Goal: Transaction & Acquisition: Download file/media

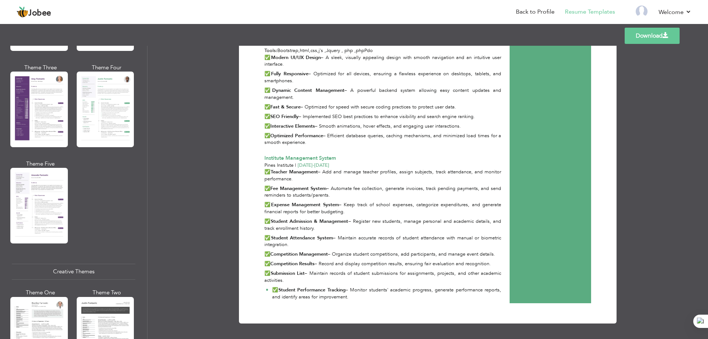
scroll to position [516, 0]
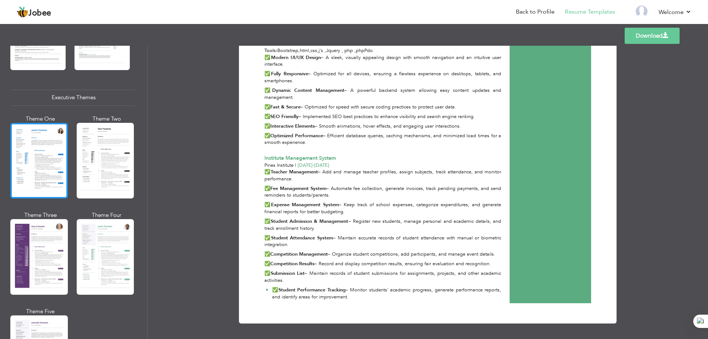
click at [33, 171] on div at bounding box center [38, 161] width 57 height 76
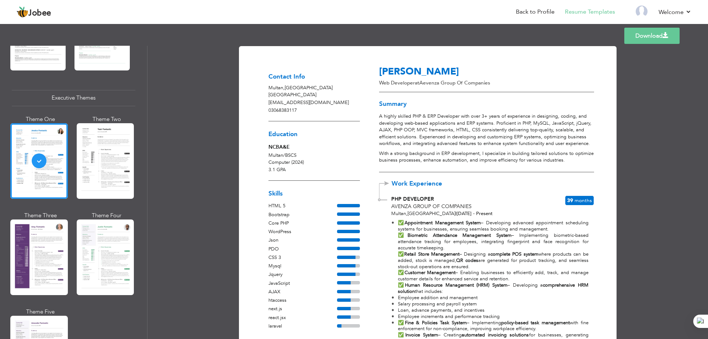
scroll to position [0, 0]
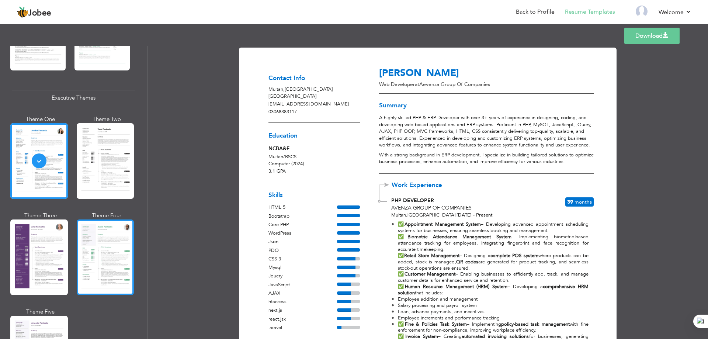
click at [97, 237] on div at bounding box center [105, 257] width 57 height 76
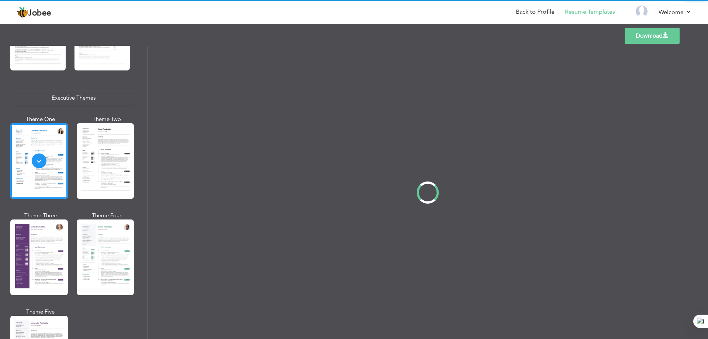
scroll to position [516, 0]
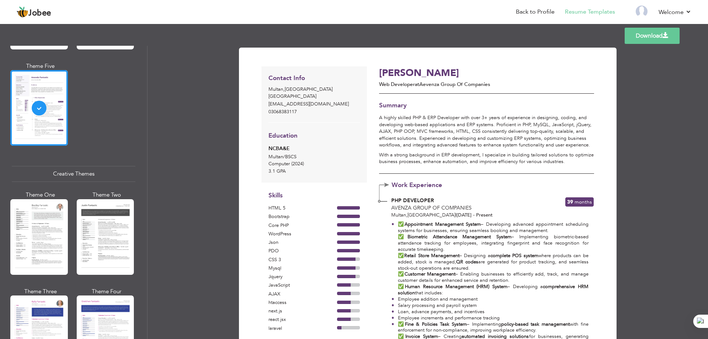
scroll to position [811, 0]
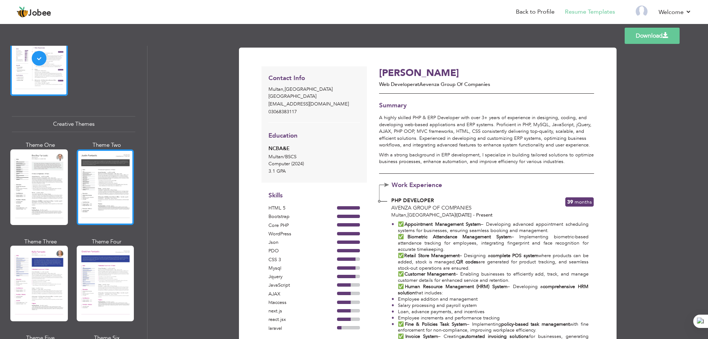
click at [97, 186] on div at bounding box center [105, 187] width 57 height 76
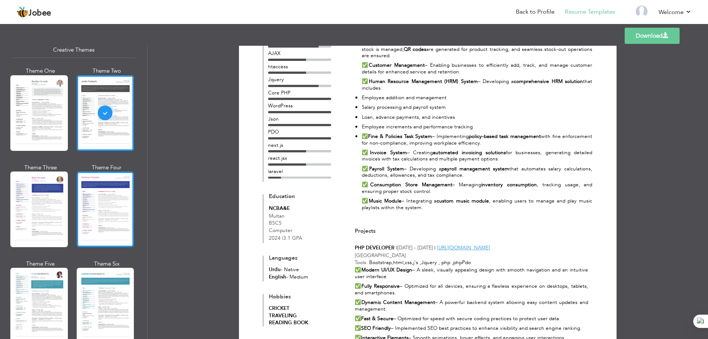
scroll to position [884, 0]
click at [88, 189] on div at bounding box center [105, 210] width 57 height 76
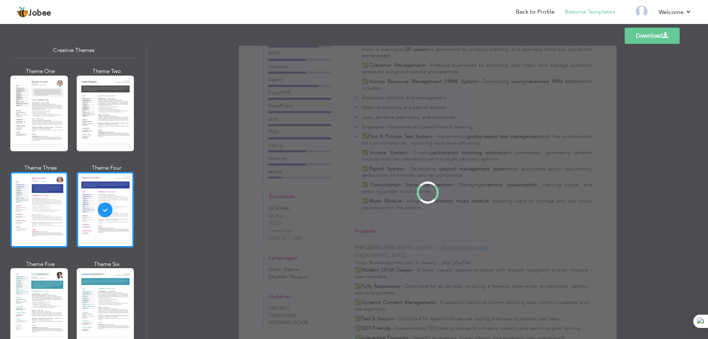
scroll to position [0, 0]
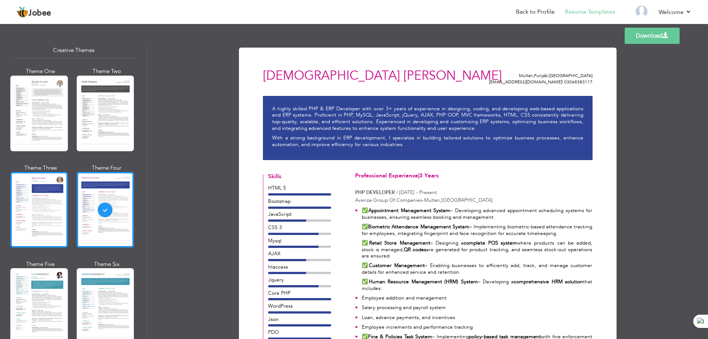
click at [34, 189] on div at bounding box center [38, 210] width 57 height 76
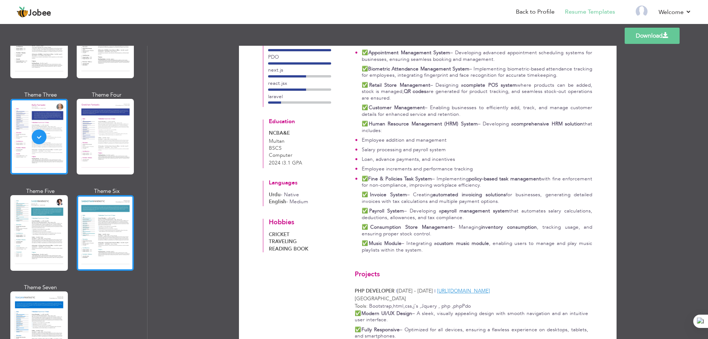
scroll to position [958, 0]
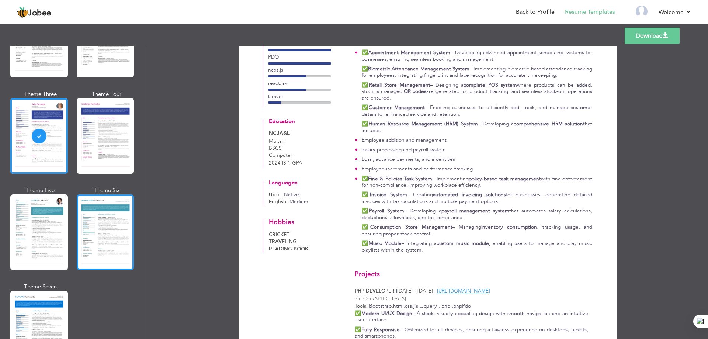
click at [98, 202] on div at bounding box center [105, 232] width 57 height 76
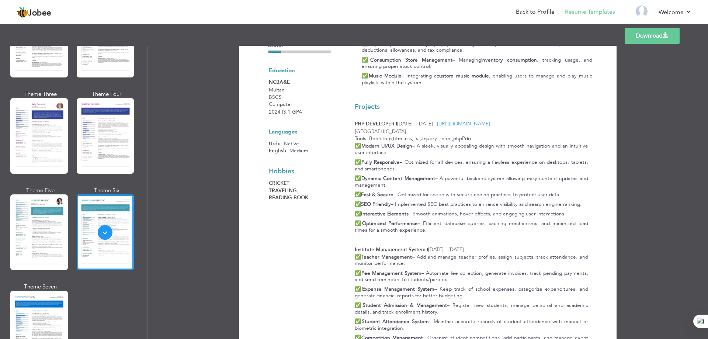
scroll to position [423, 0]
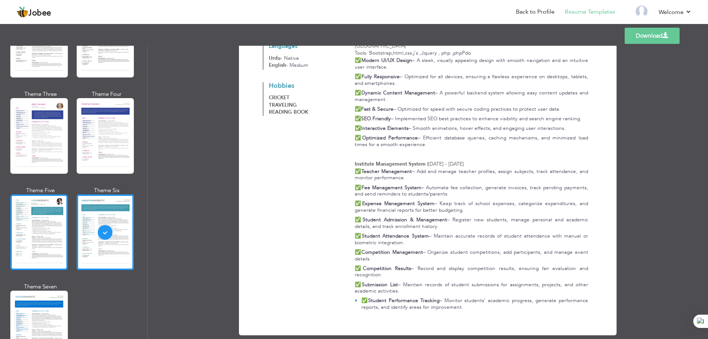
click at [47, 219] on div at bounding box center [38, 232] width 57 height 76
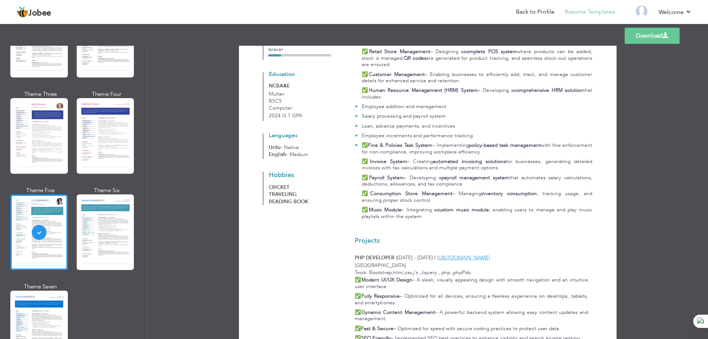
scroll to position [432, 0]
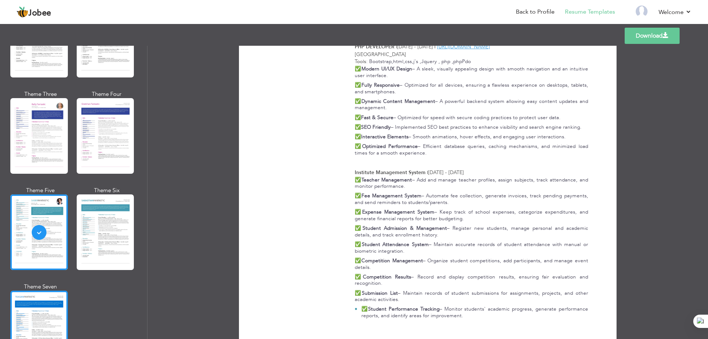
click at [52, 304] on div at bounding box center [38, 328] width 57 height 76
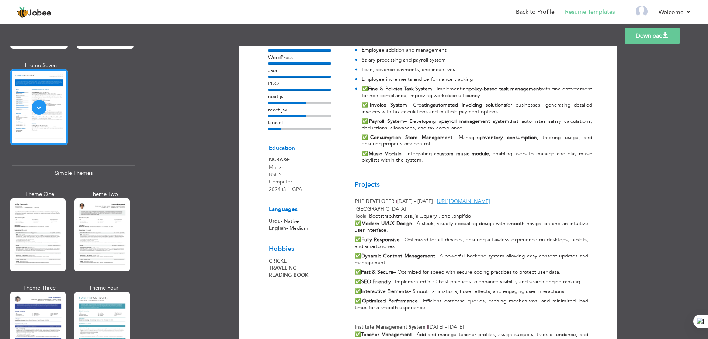
scroll to position [423, 0]
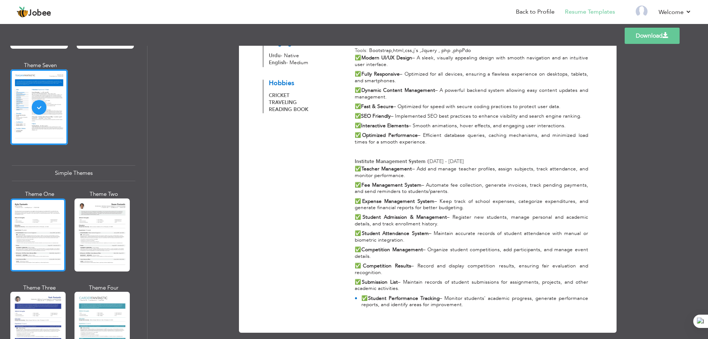
click at [37, 225] on div at bounding box center [37, 234] width 55 height 73
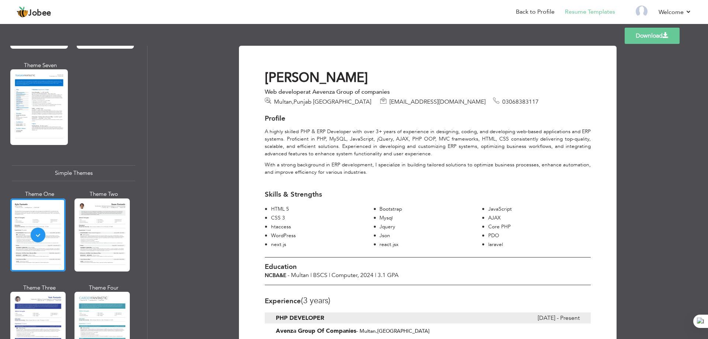
scroll to position [0, 0]
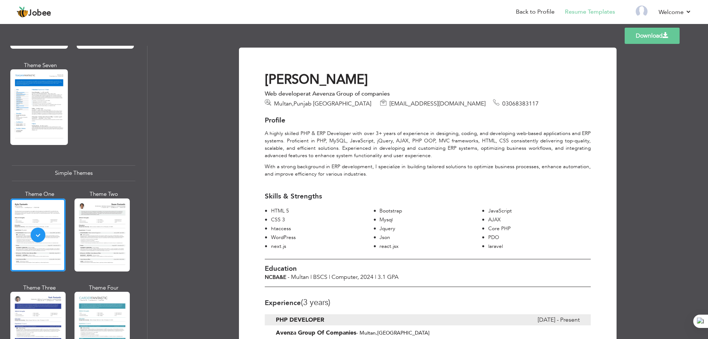
click at [502, 101] on span "03068383117" at bounding box center [520, 103] width 36 height 8
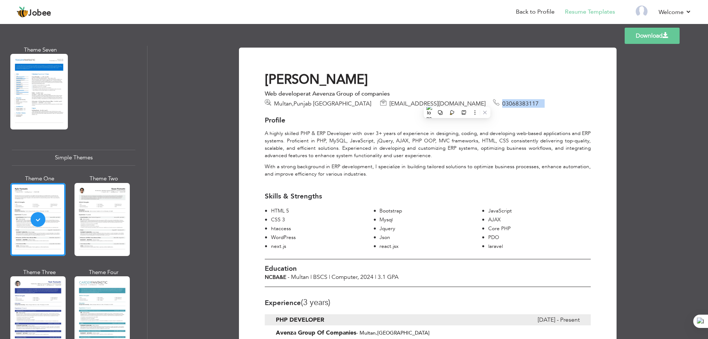
scroll to position [1209, 0]
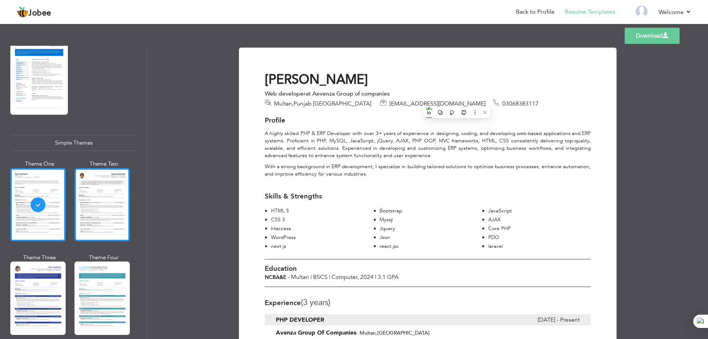
click at [102, 170] on div at bounding box center [101, 204] width 55 height 73
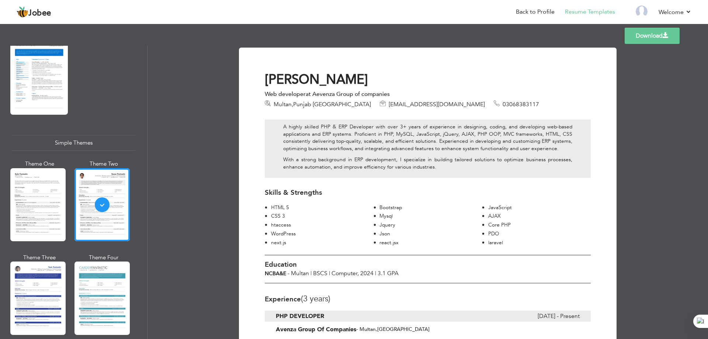
drag, startPoint x: 426, startPoint y: 109, endPoint x: 380, endPoint y: 109, distance: 45.3
click at [380, 109] on div "A highly skilled PHP & ERP Developer with over 3+ years of experience in design…" at bounding box center [427, 146] width 337 height 77
click at [482, 103] on div "Multan , Punjab Pakistan sohailk7509@gmail.com 03068383117" at bounding box center [428, 104] width 326 height 8
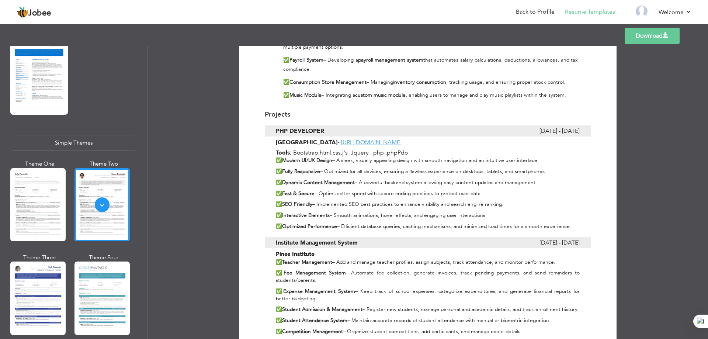
scroll to position [629, 0]
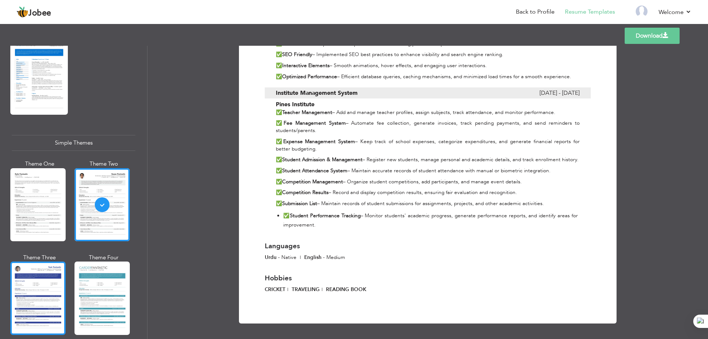
click at [45, 275] on div at bounding box center [37, 297] width 55 height 73
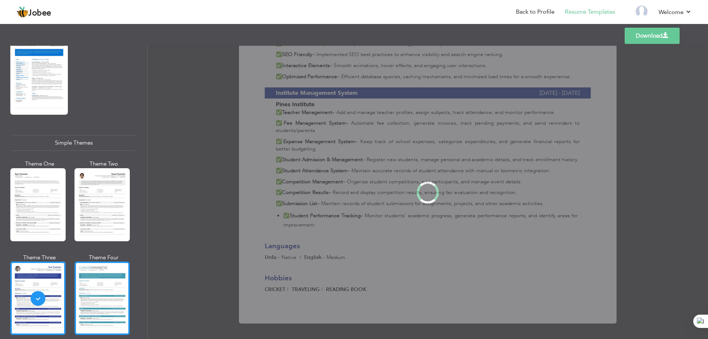
scroll to position [0, 0]
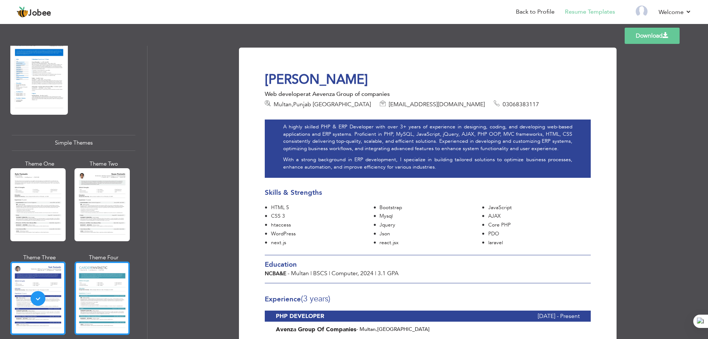
click at [105, 272] on div at bounding box center [101, 297] width 55 height 73
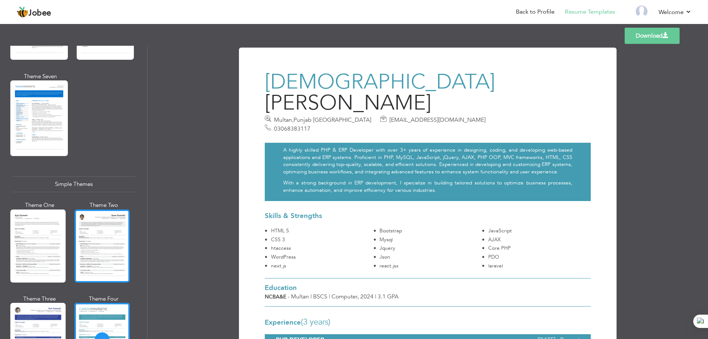
scroll to position [1209, 0]
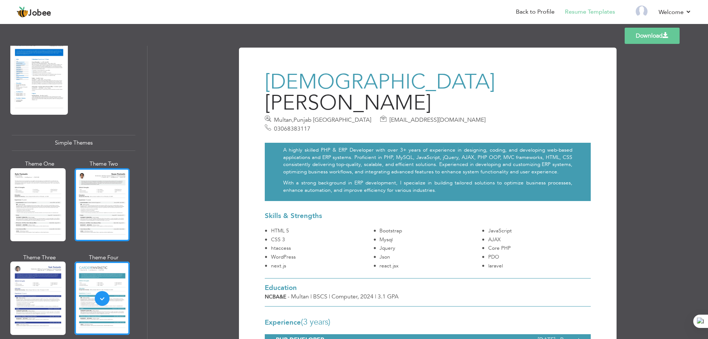
click at [98, 200] on div at bounding box center [101, 204] width 55 height 73
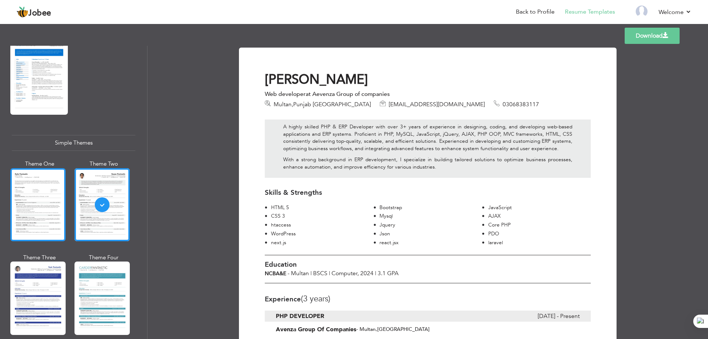
click at [45, 191] on div at bounding box center [37, 204] width 55 height 73
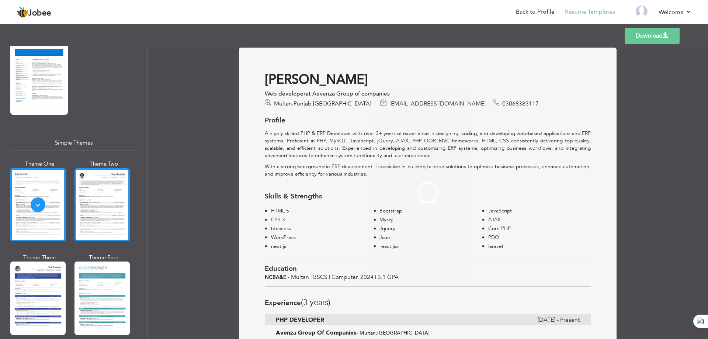
click at [101, 195] on div at bounding box center [101, 204] width 55 height 73
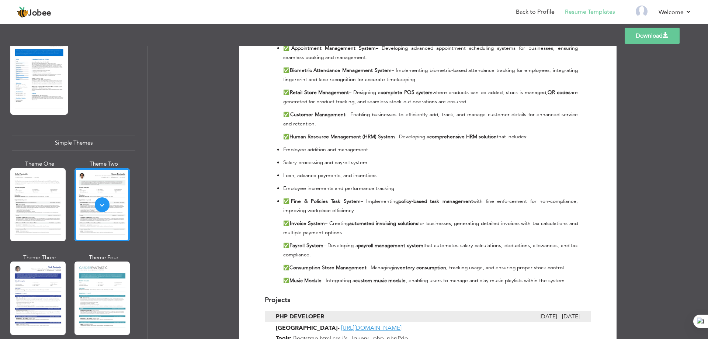
scroll to position [479, 0]
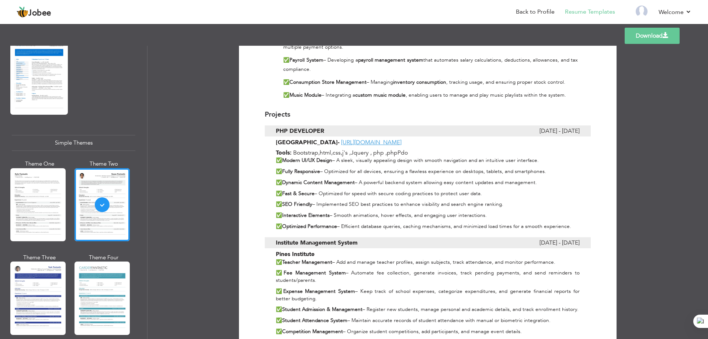
click at [277, 160] on p "✅ Modern UI/UX Design – A sleek, visually appealing design with smooth navigati…" at bounding box center [428, 160] width 304 height 7
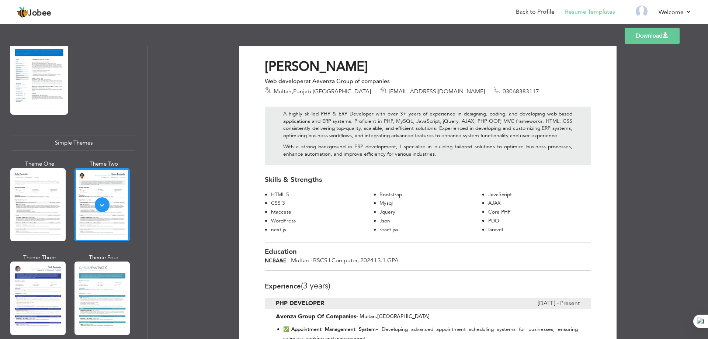
scroll to position [0, 0]
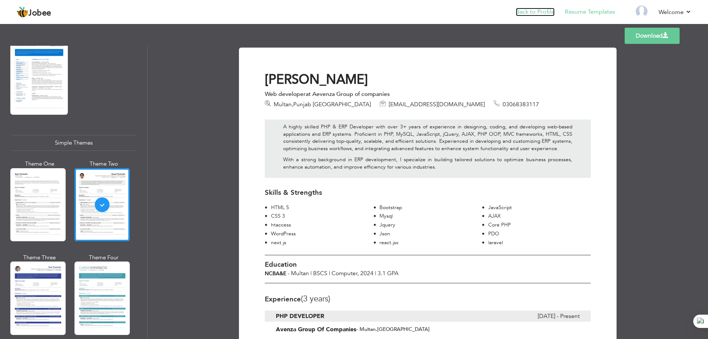
click at [544, 9] on link "Back to Profile" at bounding box center [535, 12] width 39 height 8
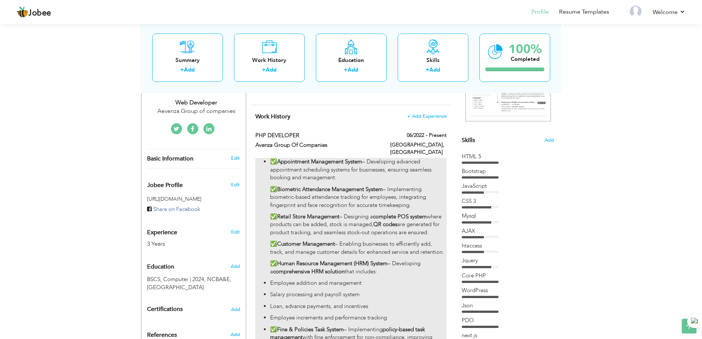
click at [347, 174] on p "✅ Appointment Management System – Developing advanced appointment scheduling sy…" at bounding box center [358, 170] width 176 height 24
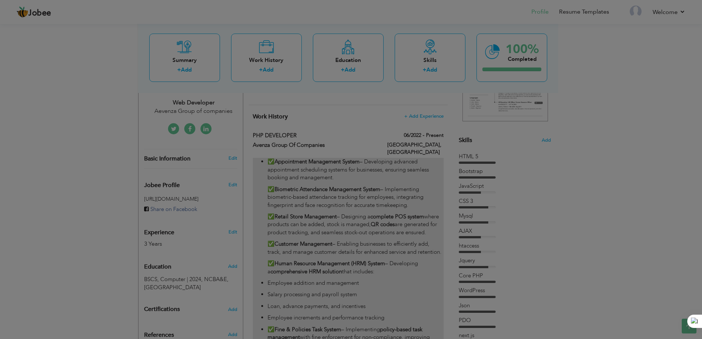
type input "PHP DEVELOPER"
type input "Avenza Group Of Companies"
type input "06/2022"
type input "[GEOGRAPHIC_DATA]"
type input "Multan"
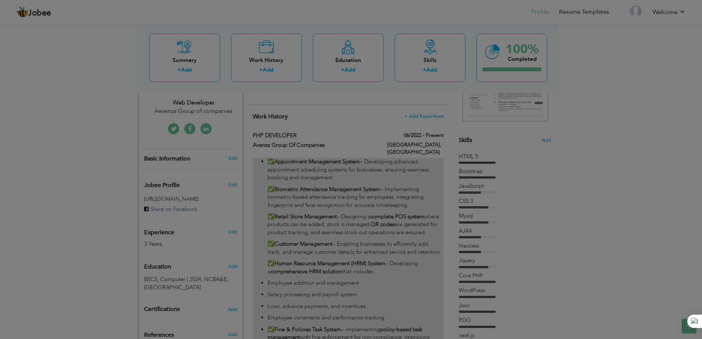
checkbox input "true"
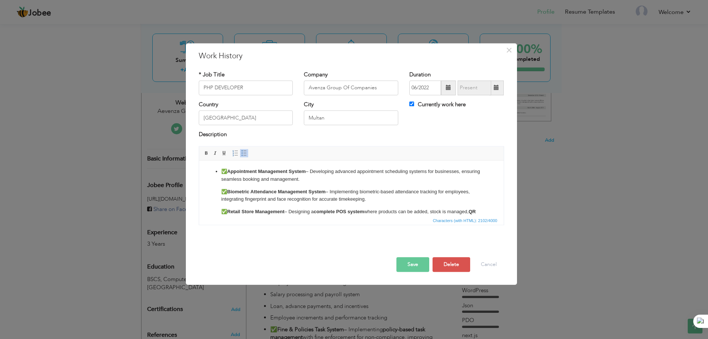
click at [222, 172] on p "✅ Appointment Management System – Developing advanced appointment scheduling sy…" at bounding box center [351, 175] width 260 height 15
drag, startPoint x: 226, startPoint y: 188, endPoint x: 221, endPoint y: 189, distance: 5.3
click at [221, 189] on strong "Biometric Attendance Management System" at bounding box center [261, 192] width 98 height 6
click at [212, 189] on p "✅ Biometric Attendance Management System – Implementing biometric-based attenda…" at bounding box center [351, 195] width 290 height 15
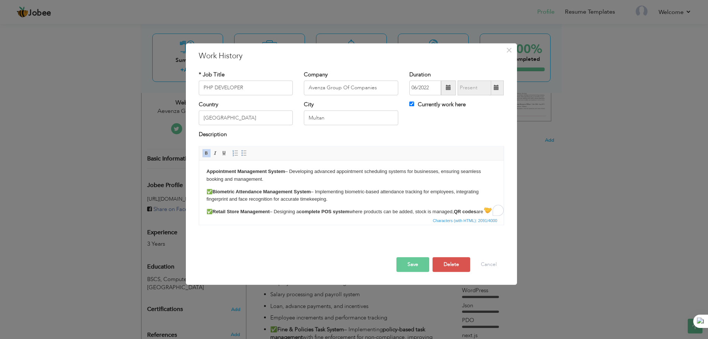
click at [205, 171] on html "Appointment Management System – Developing advanced appointment scheduling syst…" at bounding box center [351, 286] width 304 height 253
drag, startPoint x: 220, startPoint y: 169, endPoint x: 213, endPoint y: 169, distance: 6.6
click at [213, 169] on ul "Appointment Management System – Developing advanced appointment scheduling syst…" at bounding box center [351, 287] width 290 height 238
click at [221, 171] on li "Appointment Management System – Developing advanced appointment scheduling syst…" at bounding box center [351, 212] width 260 height 88
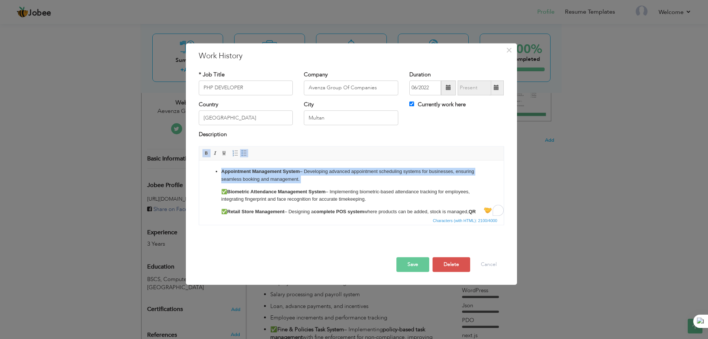
click at [221, 171] on li "Appointment Management System – Developing advanced appointment scheduling syst…" at bounding box center [351, 212] width 260 height 88
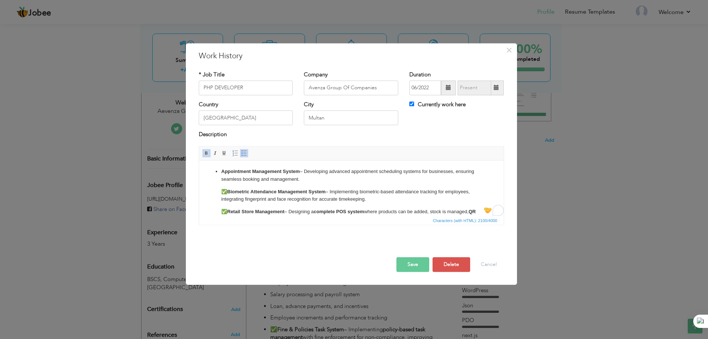
click at [218, 171] on ul "Appointment Management System – Developing advanced appointment scheduling syst…" at bounding box center [351, 287] width 290 height 238
click at [221, 171] on strong "Appointment Management System" at bounding box center [260, 171] width 78 height 6
click at [224, 187] on li "Appointment Management System – Developing advanced appointment scheduling syst…" at bounding box center [351, 212] width 260 height 88
click at [224, 209] on p "✅ Retail Store Management – Designing a complete POS system where products can …" at bounding box center [351, 215] width 260 height 15
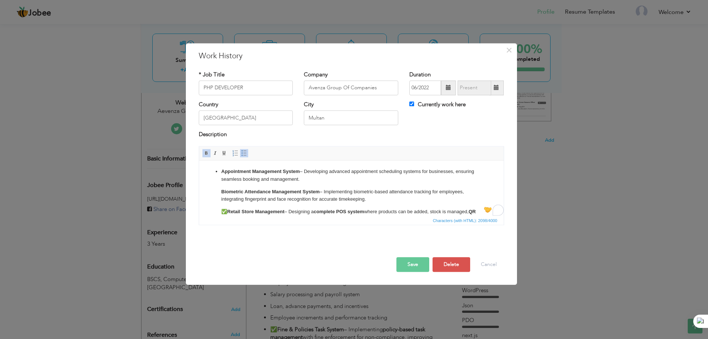
click at [224, 209] on p "✅ Retail Store Management – Designing a complete POS system where products can …" at bounding box center [351, 215] width 260 height 15
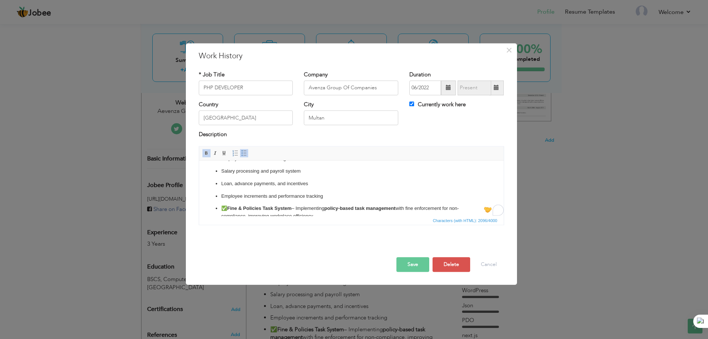
scroll to position [74, 0]
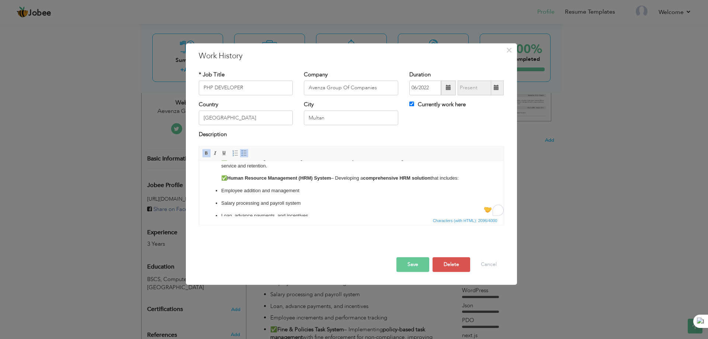
click at [223, 176] on p "✅ Human Resource Management (HRM) System – Developing a comprehensive HRM solut…" at bounding box center [351, 178] width 260 height 8
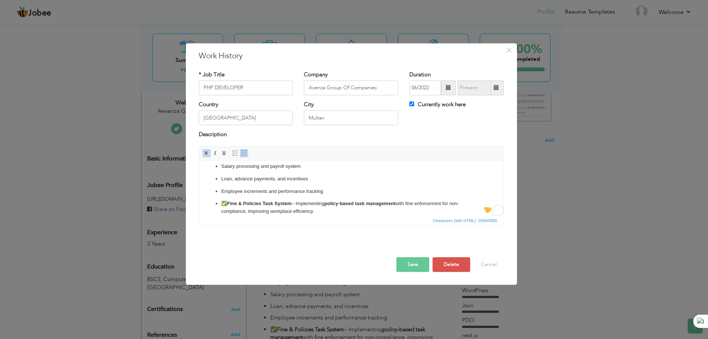
scroll to position [111, 0]
click at [222, 203] on p "✅ Fine & Policies Task System – Implementing policy-based task management with …" at bounding box center [351, 207] width 260 height 15
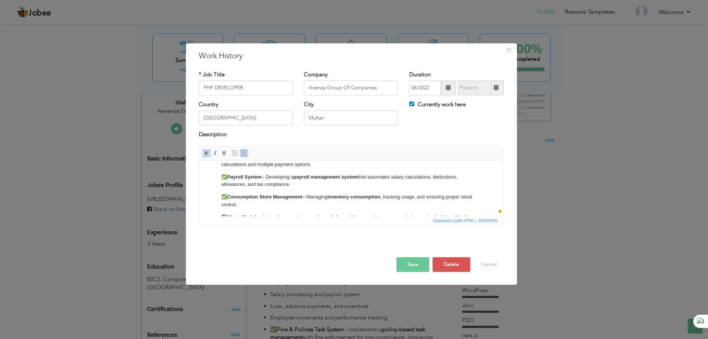
scroll to position [184, 0]
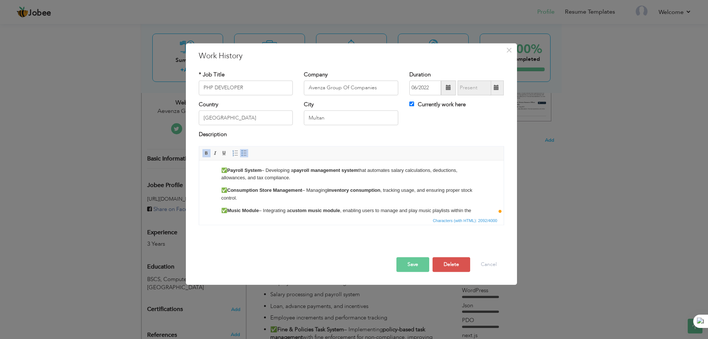
click at [226, 171] on p "✅ Payroll System – Developing a payroll management system that automates salary…" at bounding box center [351, 174] width 260 height 15
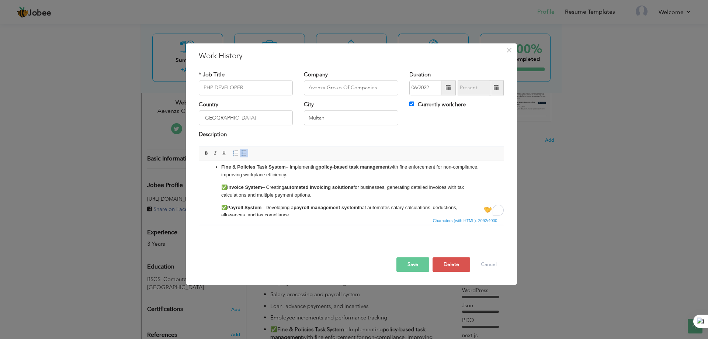
scroll to position [147, 0]
click at [224, 185] on p "✅ Invoice System – Creating automated invoicing solutions for businesses, gener…" at bounding box center [351, 190] width 260 height 15
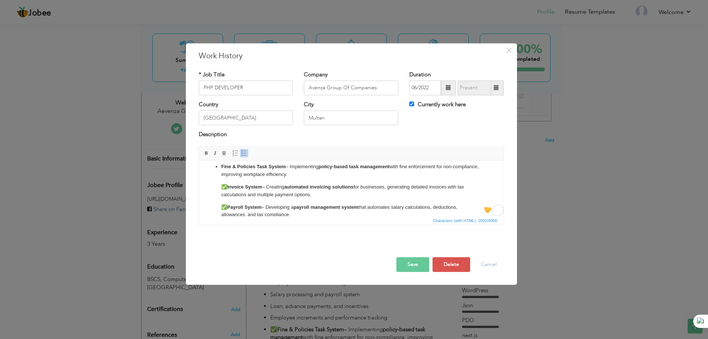
click at [224, 185] on p "✅ Invoice System – Creating automated invoicing solutions for businesses, gener…" at bounding box center [351, 190] width 260 height 15
drag, startPoint x: 227, startPoint y: 185, endPoint x: 220, endPoint y: 186, distance: 7.0
click at [220, 186] on ul "Appointment Management System – Developing advanced appointment scheduling syst…" at bounding box center [351, 139] width 290 height 238
drag, startPoint x: 226, startPoint y: 204, endPoint x: 222, endPoint y: 205, distance: 3.7
click at [222, 205] on p "✅ Payroll System – Developing a payroll management system that automates salary…" at bounding box center [351, 210] width 260 height 15
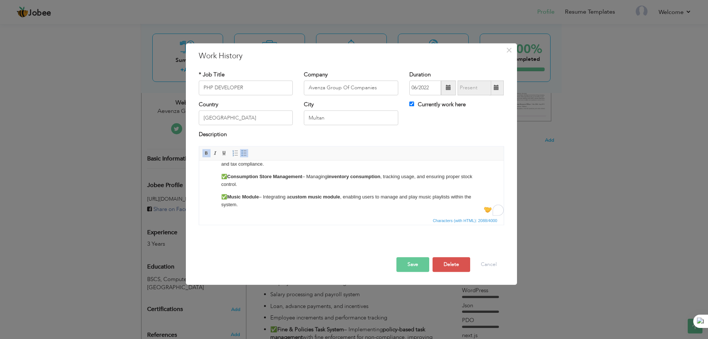
scroll to position [198, 0]
drag, startPoint x: 227, startPoint y: 176, endPoint x: 222, endPoint y: 176, distance: 5.2
click at [222, 176] on p "✅ Consumption Store Management – Managing inventory consumption , tracking usag…" at bounding box center [351, 180] width 260 height 15
click at [224, 197] on p "✅ Music Module – Integrating a custom music module , enabling users to manage a…" at bounding box center [351, 200] width 260 height 15
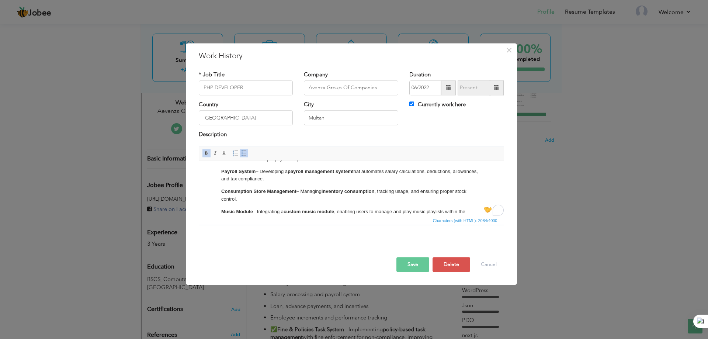
scroll to position [0, 0]
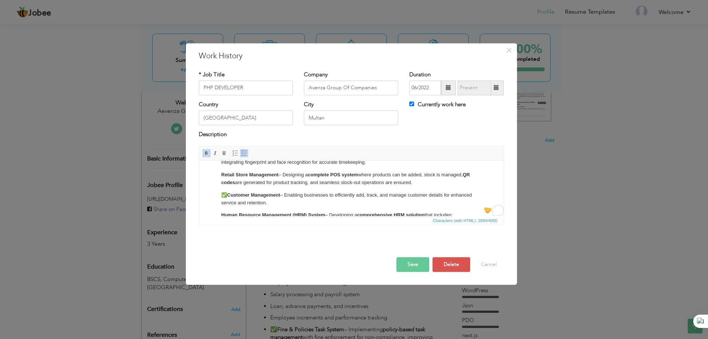
drag, startPoint x: 228, startPoint y: 192, endPoint x: 223, endPoint y: 192, distance: 4.5
click at [223, 192] on p "✅ Customer Management – Enabling businesses to efficiently add, track, and mana…" at bounding box center [351, 198] width 260 height 15
click at [228, 193] on p "✅ Customer Management – Enabling businesses to efficiently add, track, and mana…" at bounding box center [351, 198] width 260 height 15
drag, startPoint x: 228, startPoint y: 193, endPoint x: 222, endPoint y: 193, distance: 5.5
click at [222, 193] on p "✅ Customer Management – Enabling businesses to efficiently add, track, and mana…" at bounding box center [351, 198] width 260 height 15
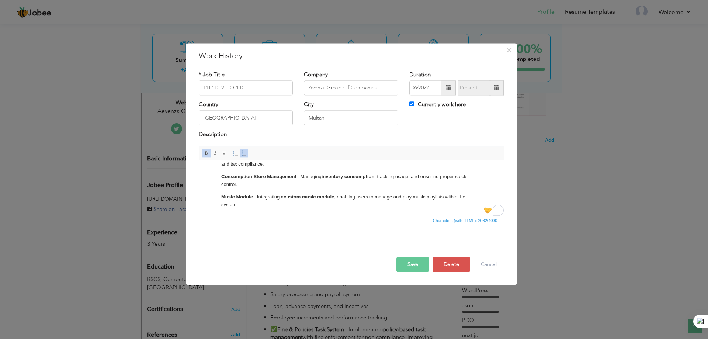
click at [404, 264] on button "Save" at bounding box center [412, 264] width 33 height 15
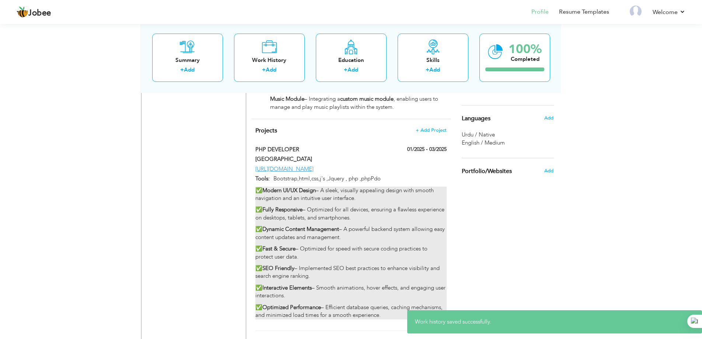
click at [325, 216] on div "✅ Modern UI/UX Design – A sleek, visually appealing design with smooth navigati…" at bounding box center [350, 252] width 191 height 133
type input "PHP DEVELOPER"
type input "[GEOGRAPHIC_DATA]"
type input "01/2025"
type input "03/2025"
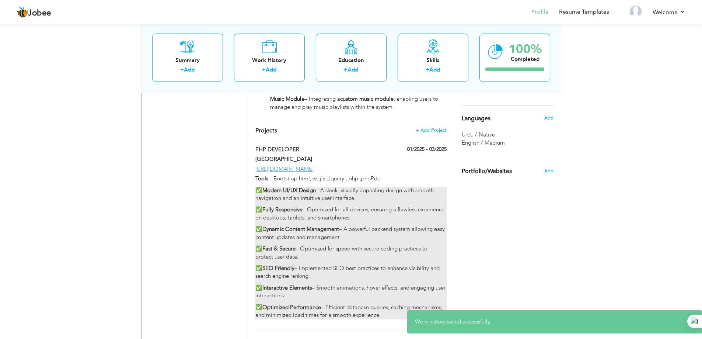
type input "[URL][DOMAIN_NAME]"
type input "Bootstrap,html,css,j's ,Jquery , php ,phpPdo"
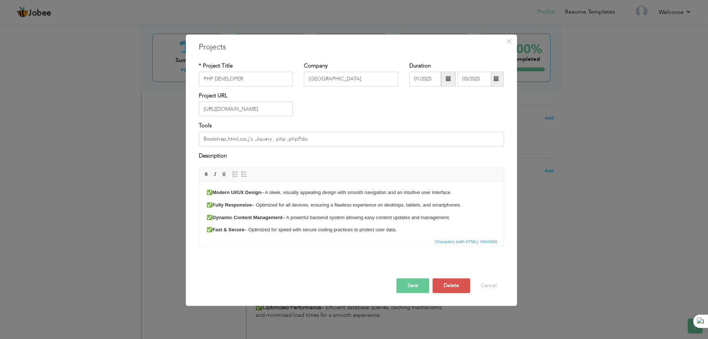
click at [212, 190] on p "✅ Modern UI/UX Design – A sleek, visually appealing design with smooth navigati…" at bounding box center [351, 193] width 290 height 8
click at [214, 205] on strong "Fully Responsive" at bounding box center [231, 205] width 39 height 6
click at [214, 216] on strong "Dynamic Content Management" at bounding box center [247, 217] width 70 height 6
drag, startPoint x: 214, startPoint y: 216, endPoint x: 207, endPoint y: 216, distance: 6.6
click at [207, 216] on p "✅ Dynamic Content Management – A powerful backend system allowing easy content …" at bounding box center [351, 218] width 290 height 8
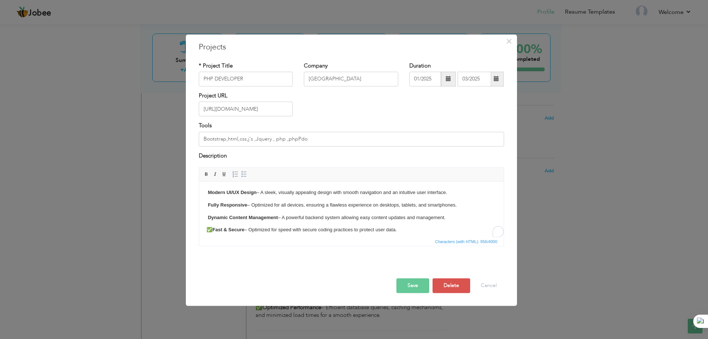
drag, startPoint x: 213, startPoint y: 228, endPoint x: 205, endPoint y: 228, distance: 7.7
click at [205, 228] on html "Modern UI/UX Design – A sleek, visually appealing design with smooth navigation…" at bounding box center [351, 229] width 304 height 97
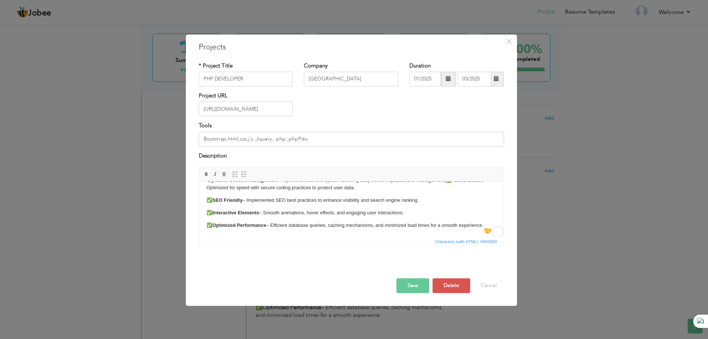
drag, startPoint x: 213, startPoint y: 200, endPoint x: 207, endPoint y: 200, distance: 5.9
click at [207, 200] on p "✅ SEO Friendly – Implemented SEO best practices to enhance visibility and searc…" at bounding box center [351, 200] width 290 height 8
drag, startPoint x: 213, startPoint y: 212, endPoint x: 205, endPoint y: 212, distance: 7.4
click at [205, 212] on html "Modern UI/UX Design – A sleek, visually appealing design with smooth navigation…" at bounding box center [351, 190] width 304 height 92
drag, startPoint x: 211, startPoint y: 223, endPoint x: 205, endPoint y: 224, distance: 6.1
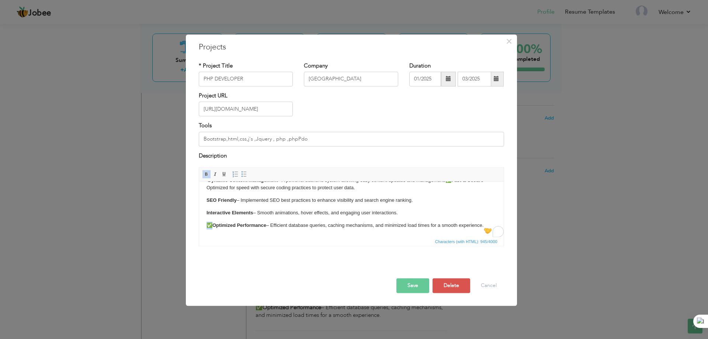
click at [205, 224] on html "Modern UI/UX Design – A sleek, visually appealing design with smooth navigation…" at bounding box center [351, 190] width 304 height 92
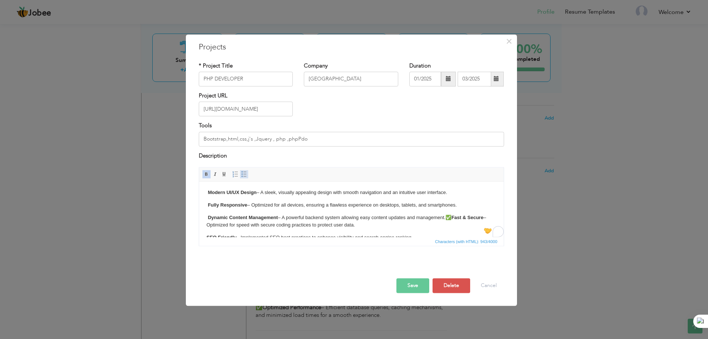
click at [243, 175] on span at bounding box center [244, 174] width 6 height 6
drag, startPoint x: 207, startPoint y: 191, endPoint x: 484, endPoint y: 420, distance: 359.2
click at [286, 237] on html "Modern UI/UX Design – A sleek, visually appealing design with smooth navigation…" at bounding box center [351, 187] width 304 height 100
click at [245, 173] on span at bounding box center [244, 174] width 6 height 6
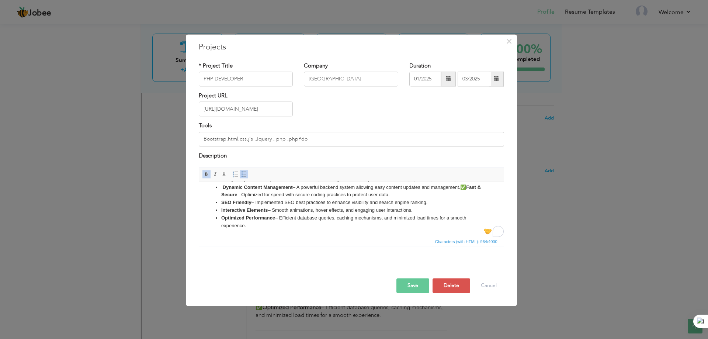
click at [289, 217] on li "Optimized Performance – Efficient database queries, caching mechanisms, and min…" at bounding box center [351, 221] width 260 height 15
click at [416, 280] on button "Save" at bounding box center [412, 285] width 33 height 15
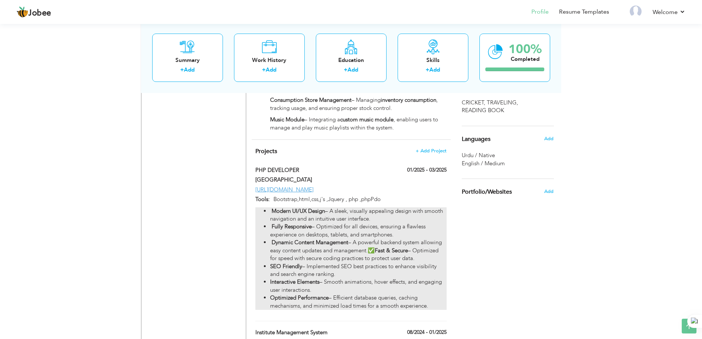
click at [381, 247] on strong "Fast & Secure" at bounding box center [391, 250] width 33 height 7
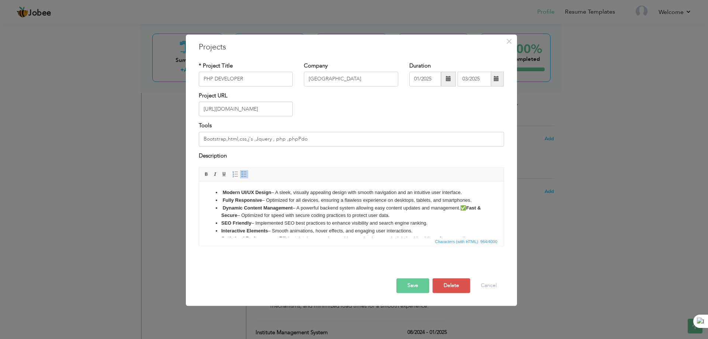
click at [467, 209] on li "Dynamic Content Management – A powerful backend system allowing easy content up…" at bounding box center [351, 211] width 260 height 15
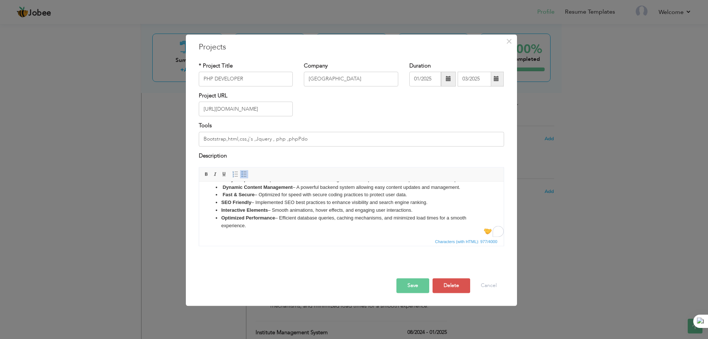
click at [412, 283] on button "Save" at bounding box center [412, 285] width 33 height 15
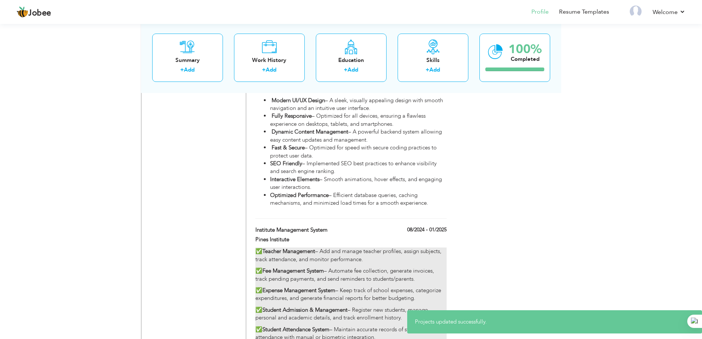
click at [258, 247] on p "✅ Teacher Management – Add and manage teacher profiles, assign subjects, track …" at bounding box center [350, 255] width 191 height 16
type input "Institute Management System"
type input "Pines Institute"
type input "08/2024"
type input "01/2025"
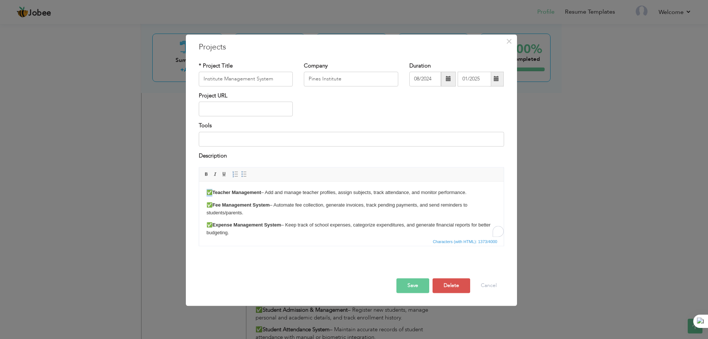
drag, startPoint x: 213, startPoint y: 190, endPoint x: 205, endPoint y: 191, distance: 8.2
click at [205, 191] on html "✅ Teacher Management – Add and manage teacher profiles, assign subjects, track …" at bounding box center [351, 253] width 304 height 145
drag, startPoint x: 214, startPoint y: 204, endPoint x: 199, endPoint y: 204, distance: 14.7
click at [199, 204] on html "Teacher Management – Add and manage teacher profiles, assign subjects, track at…" at bounding box center [351, 253] width 304 height 145
drag, startPoint x: 212, startPoint y: 222, endPoint x: 197, endPoint y: 224, distance: 14.9
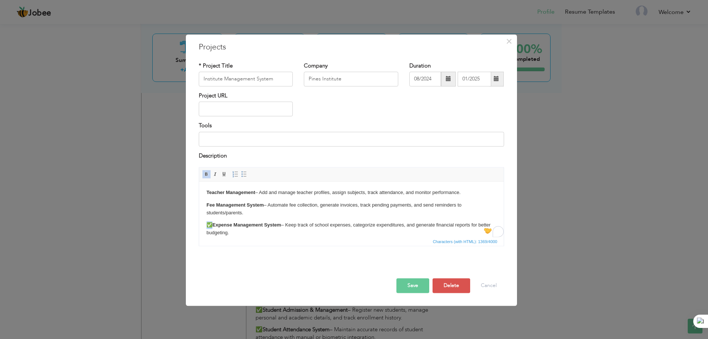
click at [199, 224] on html "Teacher Management – Add and manage teacher profiles, assign subjects, track at…" at bounding box center [351, 253] width 304 height 145
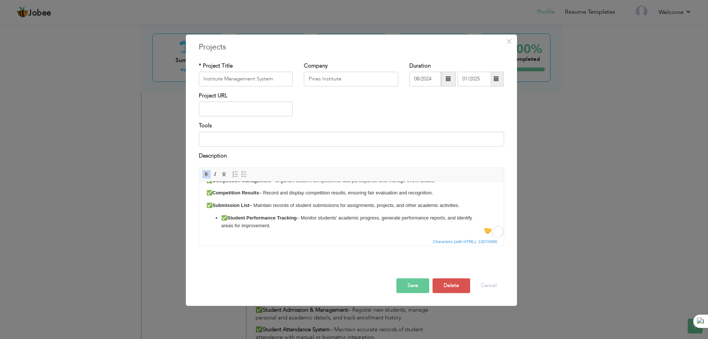
scroll to position [97, 0]
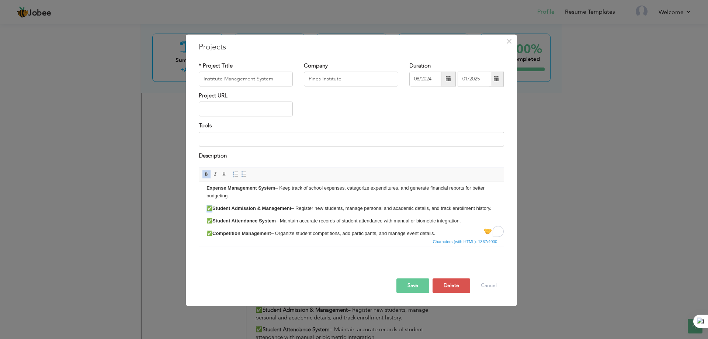
drag, startPoint x: 212, startPoint y: 207, endPoint x: 206, endPoint y: 207, distance: 6.3
click at [206, 207] on p "✅ Student Admission & Management – Register new students, manage personal and a…" at bounding box center [351, 209] width 290 height 8
drag, startPoint x: 214, startPoint y: 221, endPoint x: 206, endPoint y: 221, distance: 7.7
click at [206, 221] on p "✅ Student Attendance System – Maintain accurate records of student attendance w…" at bounding box center [351, 221] width 290 height 8
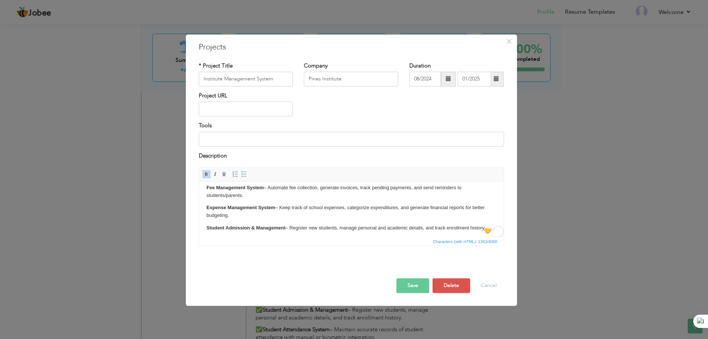
drag, startPoint x: 214, startPoint y: 231, endPoint x: 204, endPoint y: 208, distance: 25.1
click at [204, 208] on html "Teacher Management – Add and manage teacher profiles, assign subjects, track at…" at bounding box center [351, 236] width 304 height 145
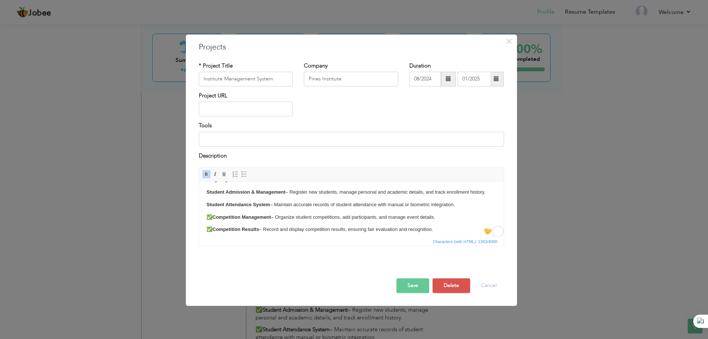
click at [212, 213] on p "✅ Competition Management – Organize student competitions, add participants, and…" at bounding box center [351, 217] width 290 height 8
click at [213, 228] on p "✅ Competition Results – Record and display competition results, ensuring fair e…" at bounding box center [351, 230] width 290 height 8
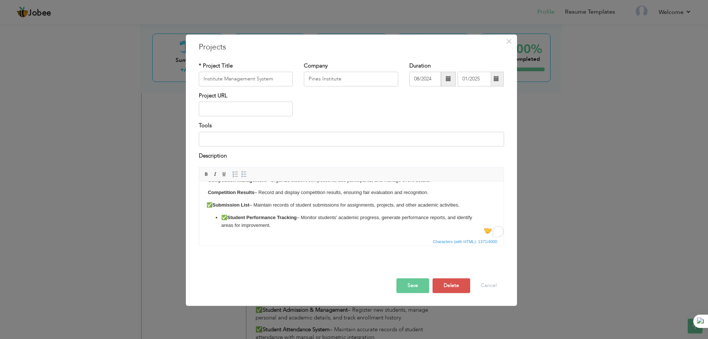
click at [212, 202] on p "✅ Submission List – Maintain records of student submissions for assignments, pr…" at bounding box center [351, 205] width 290 height 8
click at [227, 217] on li "✅ Student Performance Tracking – Monitor students' academic progress, generate …" at bounding box center [351, 221] width 260 height 15
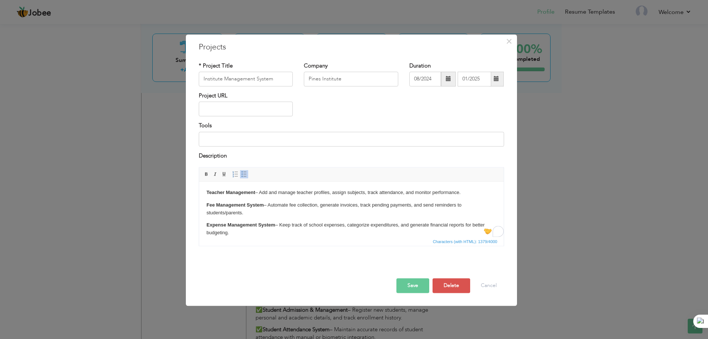
drag, startPoint x: 288, startPoint y: 226, endPoint x: 165, endPoint y: 161, distance: 138.6
click at [199, 181] on html "Teacher Management – Add and manage teacher profiles, assign subjects, track at…" at bounding box center [351, 253] width 304 height 145
click at [241, 174] on span at bounding box center [244, 174] width 6 height 6
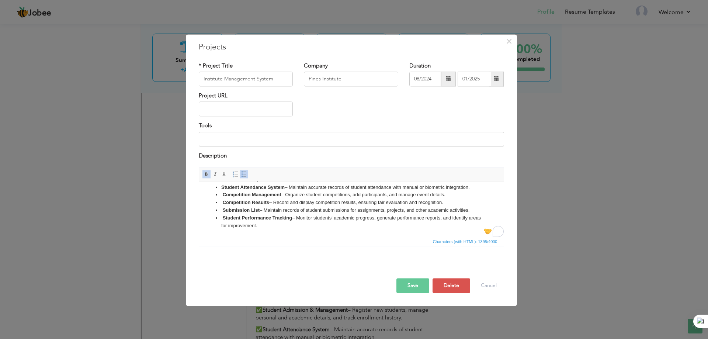
click at [405, 281] on button "Save" at bounding box center [412, 285] width 33 height 15
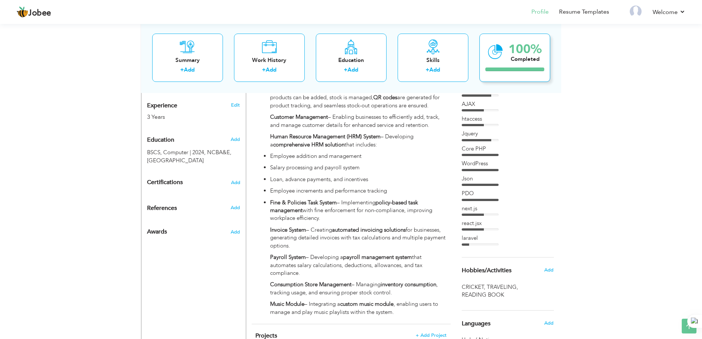
click at [511, 57] on div "Completed" at bounding box center [525, 59] width 33 height 8
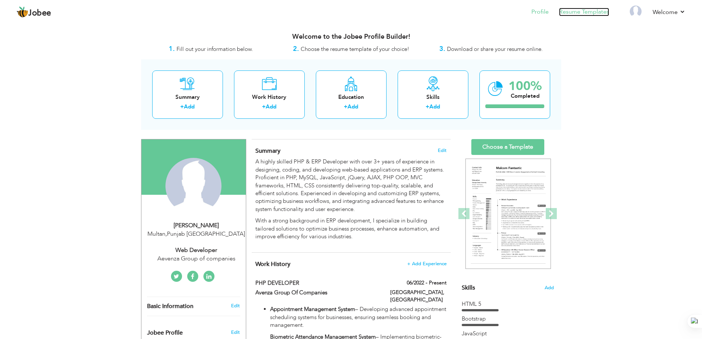
click at [573, 9] on link "Resume Templates" at bounding box center [584, 12] width 50 height 8
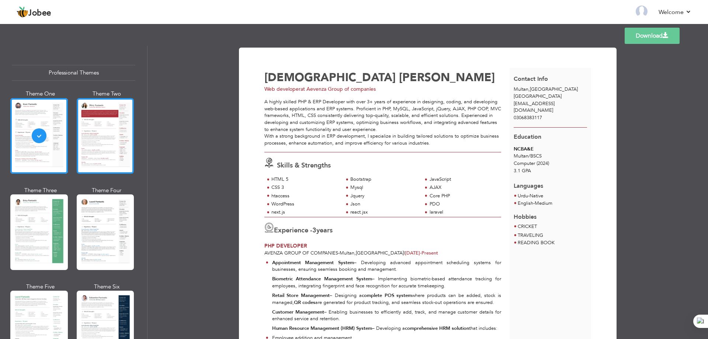
click at [100, 139] on div at bounding box center [105, 136] width 57 height 76
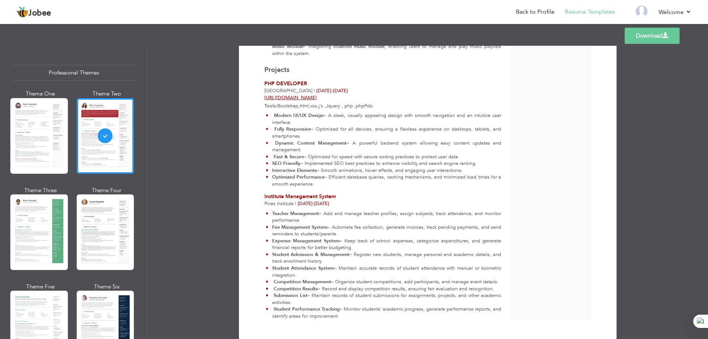
scroll to position [424, 0]
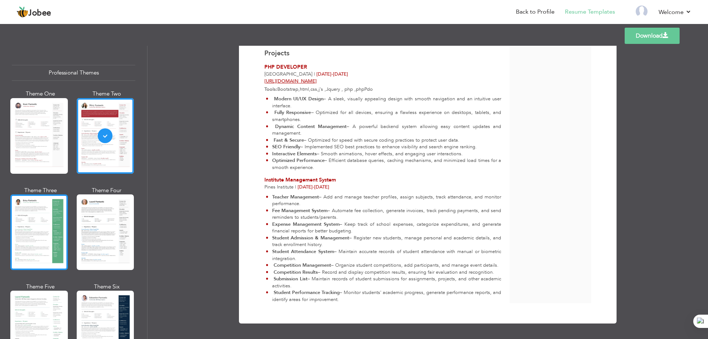
click at [26, 217] on div at bounding box center [38, 232] width 57 height 76
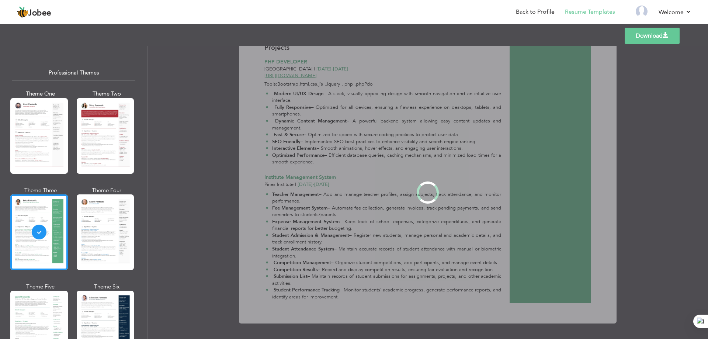
scroll to position [0, 0]
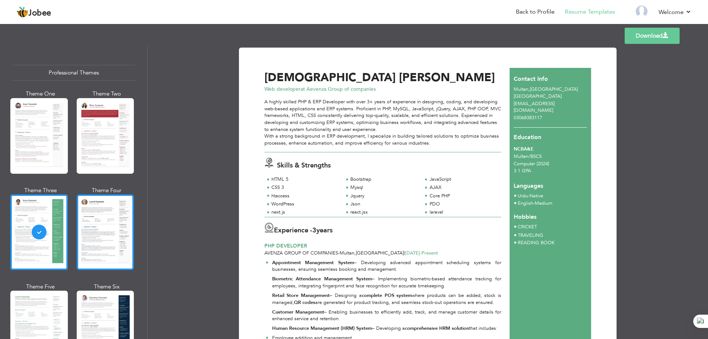
click at [77, 212] on div at bounding box center [105, 232] width 57 height 76
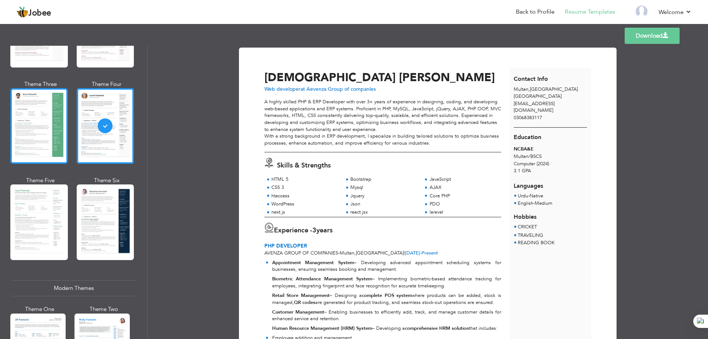
scroll to position [111, 0]
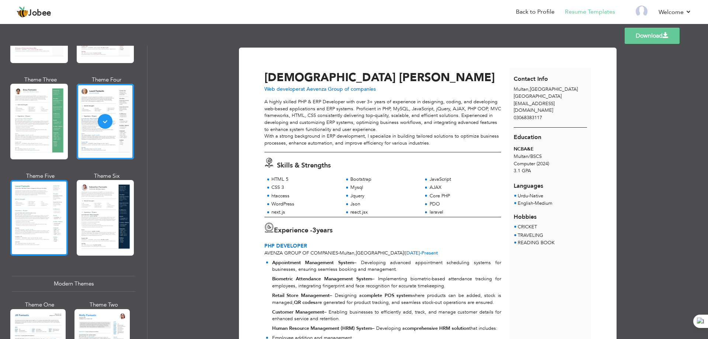
click at [48, 196] on div at bounding box center [38, 218] width 57 height 76
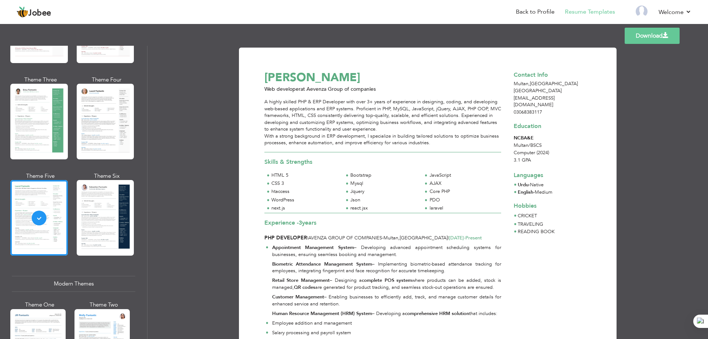
click at [124, 241] on div at bounding box center [105, 218] width 57 height 76
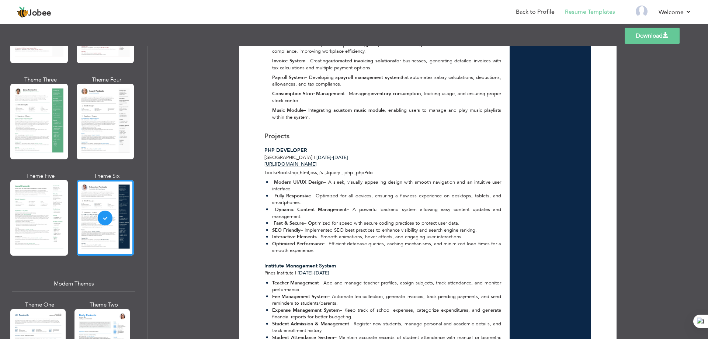
scroll to position [427, 0]
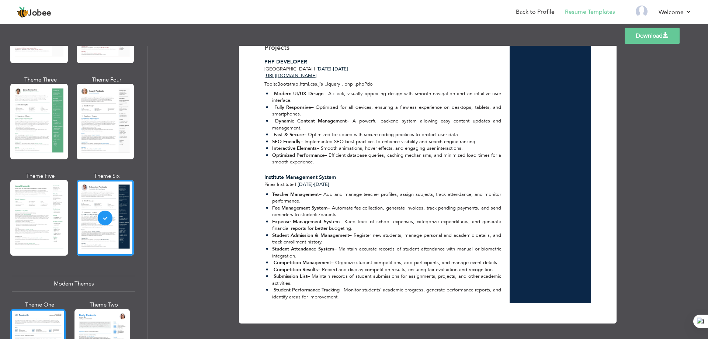
click at [47, 315] on div at bounding box center [37, 345] width 55 height 73
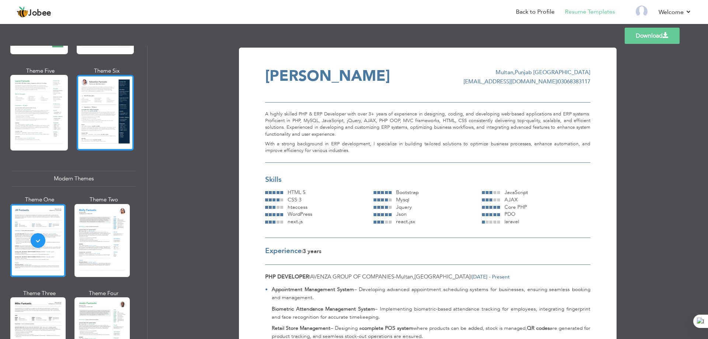
scroll to position [221, 0]
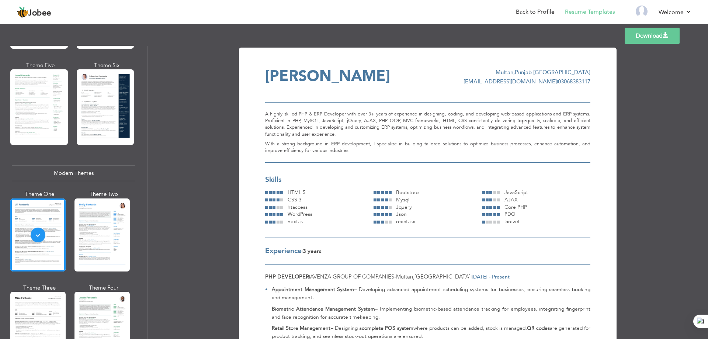
click at [103, 231] on div at bounding box center [101, 234] width 55 height 73
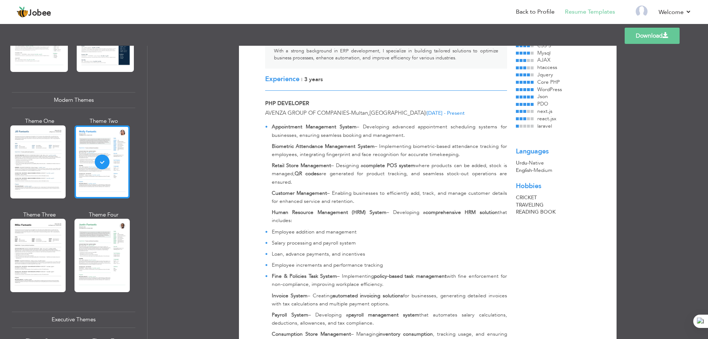
scroll to position [295, 0]
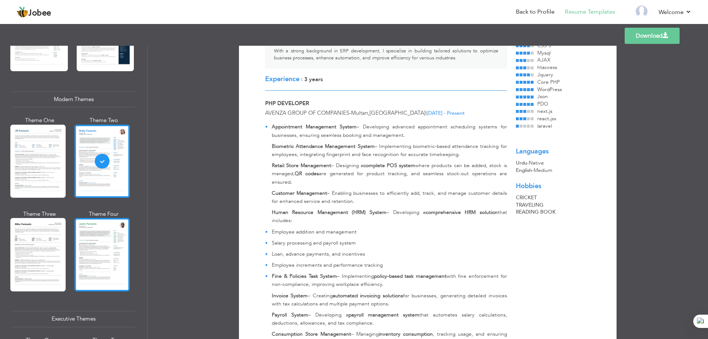
click at [79, 233] on div at bounding box center [101, 254] width 55 height 73
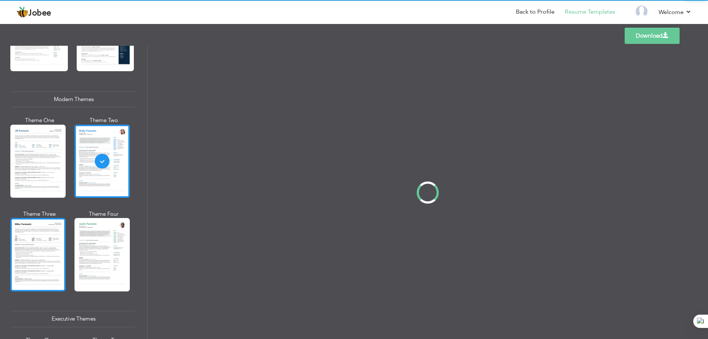
scroll to position [0, 0]
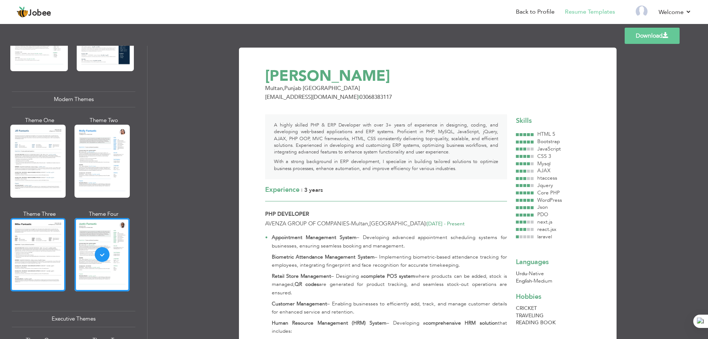
click at [45, 239] on div at bounding box center [37, 254] width 55 height 73
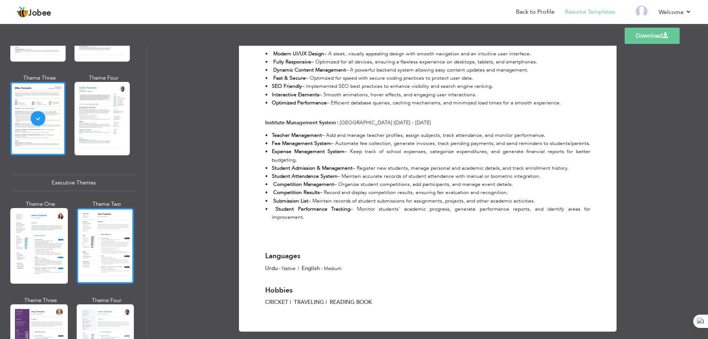
scroll to position [442, 0]
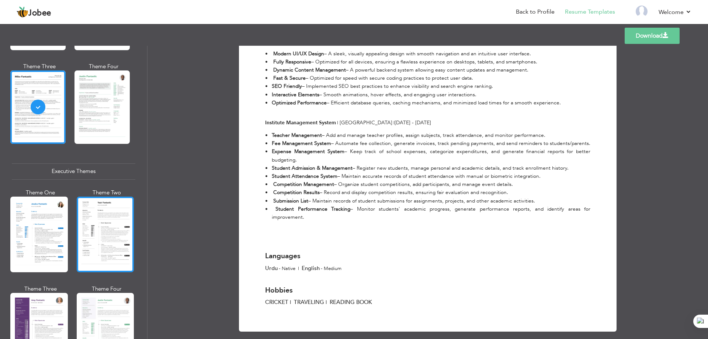
click at [89, 231] on div at bounding box center [105, 234] width 57 height 76
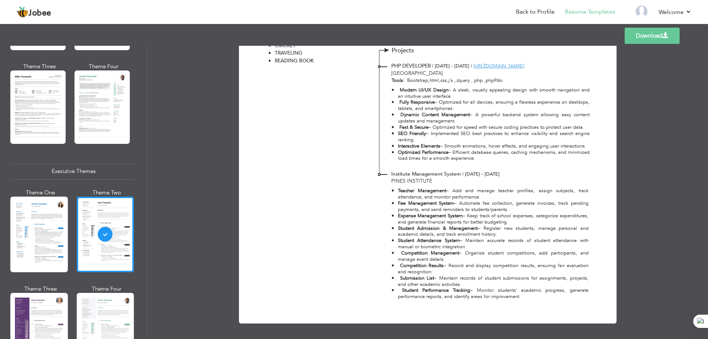
scroll to position [126, 0]
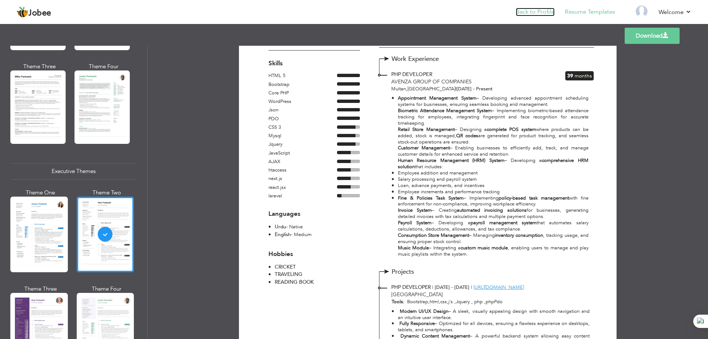
click at [536, 12] on link "Back to Profile" at bounding box center [535, 12] width 39 height 8
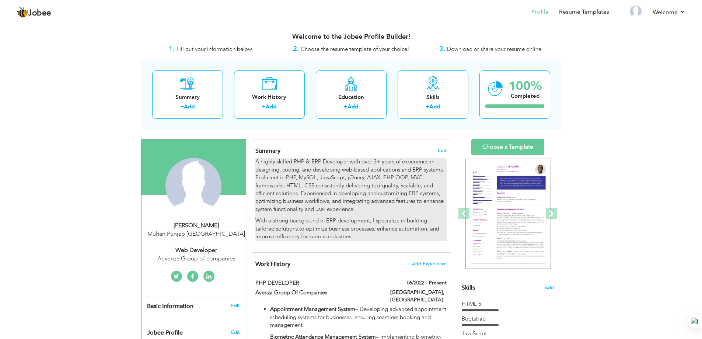
click at [370, 186] on p "A highly skilled PHP & ERP Developer with over 3+ years of experience in design…" at bounding box center [350, 185] width 191 height 55
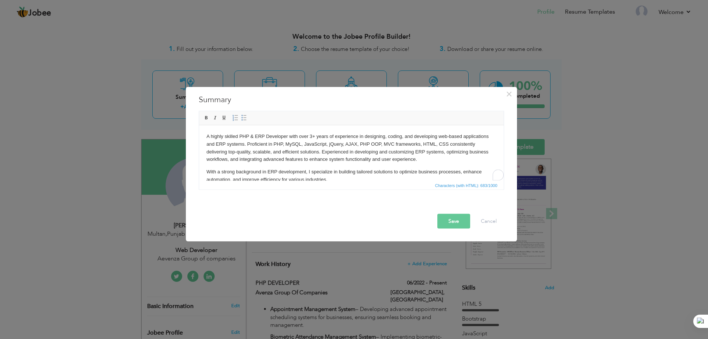
click at [327, 259] on div "× Summary A highly skilled PHP & ERP Developer with over 3+ years of experience…" at bounding box center [354, 169] width 708 height 339
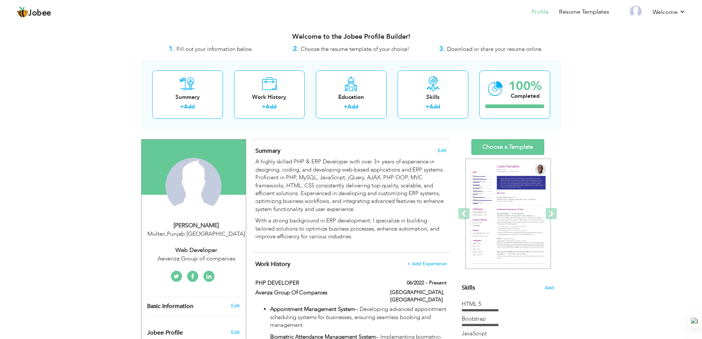
click at [211, 237] on div "Multan , Punjab Pakistan" at bounding box center [196, 234] width 99 height 8
type input "[DEMOGRAPHIC_DATA]"
type input "[PERSON_NAME]"
type input "03068383117"
select select "number:166"
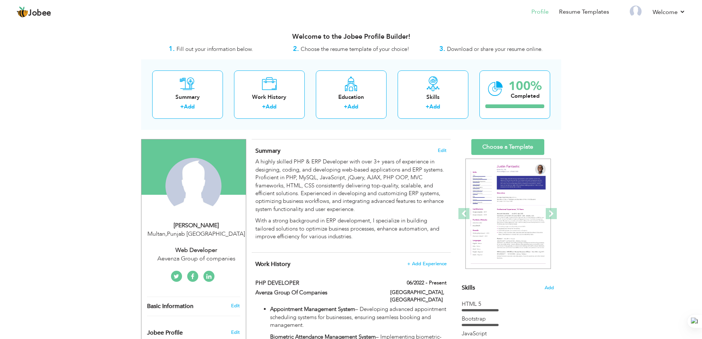
type input "[GEOGRAPHIC_DATA]"
type input "Multan"
select select "number:5"
type input "Aevenza Group of companies"
type input "Web developer"
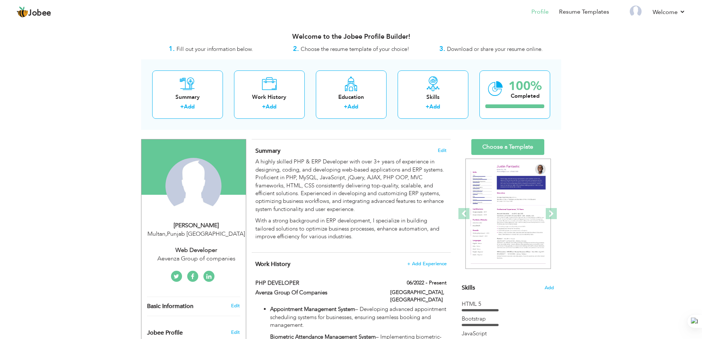
type input "https://www.linkedin.com/in/sohail-baloch-319241357?utm_source=share&utm_campai…"
type input "https://www.facebook.com/sohailk7509/"
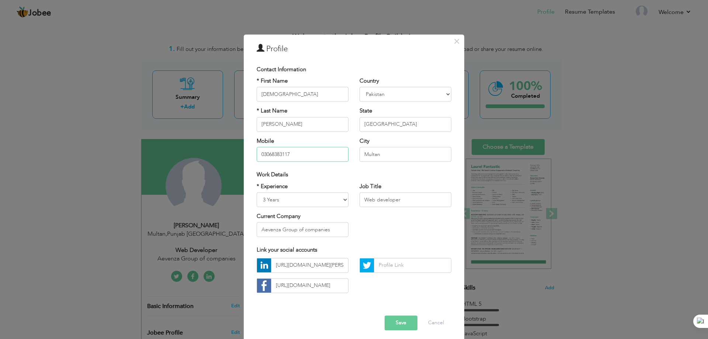
drag, startPoint x: 297, startPoint y: 153, endPoint x: 284, endPoint y: 154, distance: 12.9
click at [284, 154] on input "03068383117" at bounding box center [302, 154] width 92 height 15
click at [317, 139] on div "Mobile 03068383117" at bounding box center [302, 149] width 92 height 24
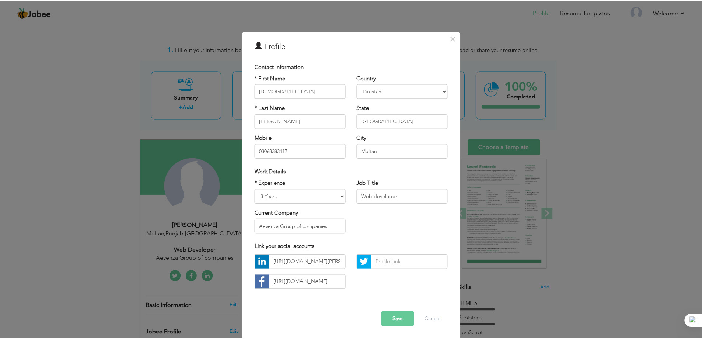
scroll to position [4, 0]
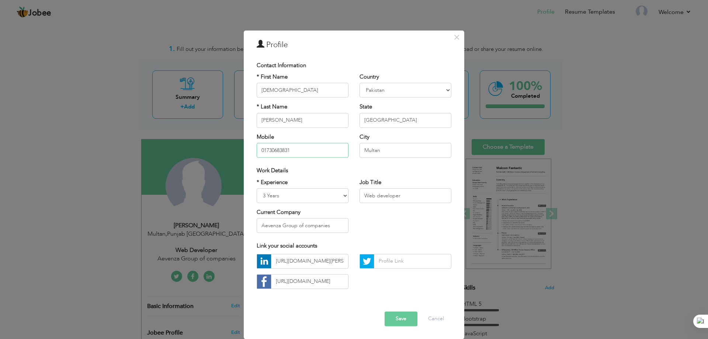
click at [299, 152] on input "01730683831" at bounding box center [302, 150] width 92 height 15
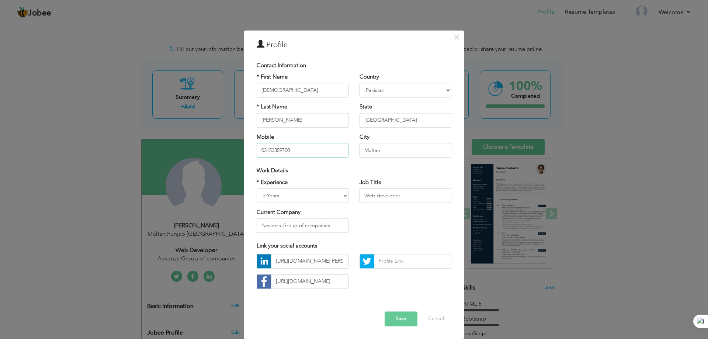
type input "03153359700"
click at [376, 259] on input "text" at bounding box center [412, 261] width 77 height 15
click at [364, 262] on img at bounding box center [367, 261] width 14 height 14
drag, startPoint x: 363, startPoint y: 264, endPoint x: 343, endPoint y: 177, distance: 89.3
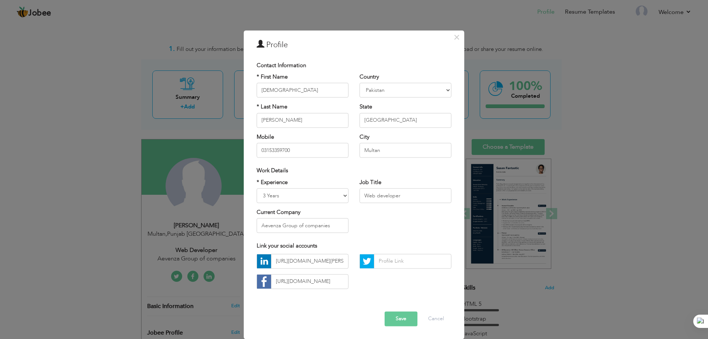
click at [343, 177] on div "Work Details" at bounding box center [354, 170] width 206 height 15
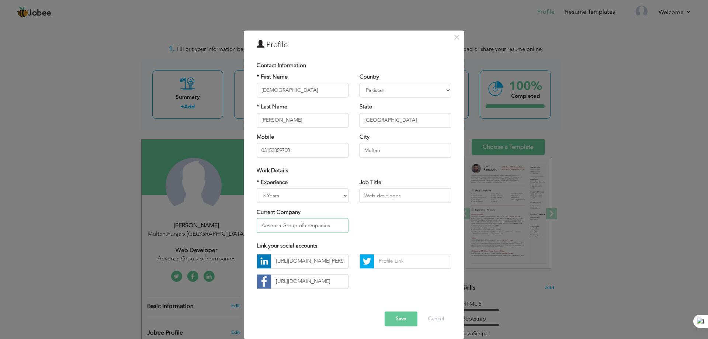
click at [307, 226] on input "Aevenza Group of companies" at bounding box center [302, 225] width 92 height 15
click at [297, 143] on input "03153359700" at bounding box center [302, 150] width 92 height 15
click at [404, 324] on button "Save" at bounding box center [400, 318] width 33 height 15
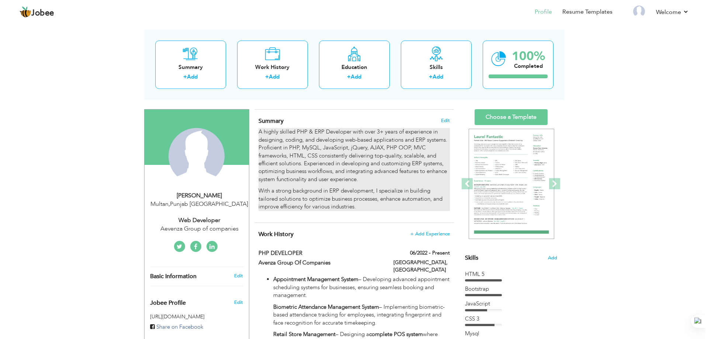
scroll to position [74, 0]
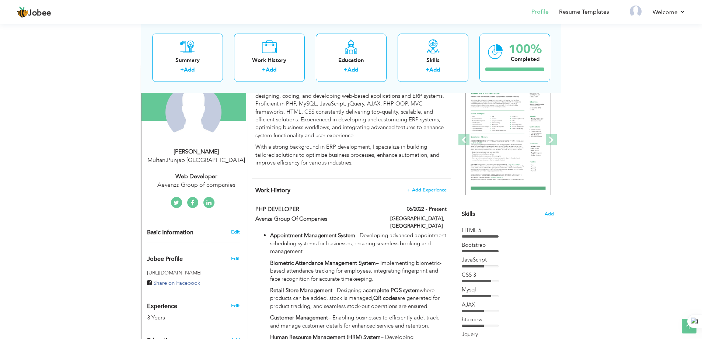
click at [213, 155] on div "[PERSON_NAME]" at bounding box center [196, 151] width 99 height 8
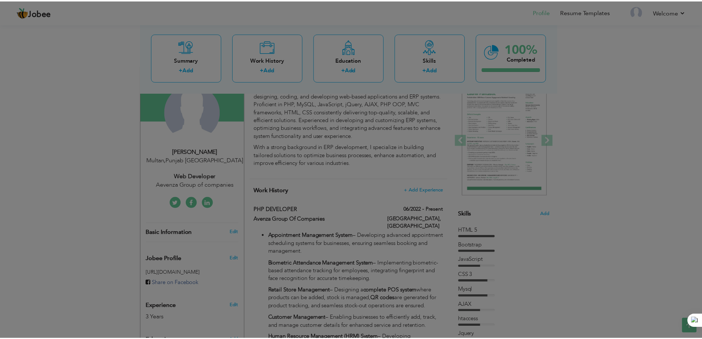
scroll to position [0, 0]
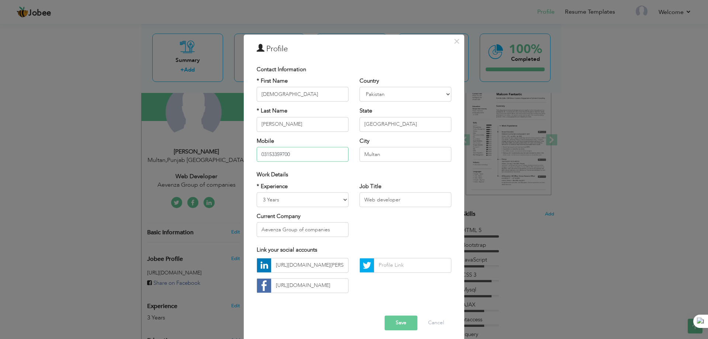
click at [303, 154] on input "03153359700" at bounding box center [302, 154] width 92 height 15
click at [402, 328] on button "Save" at bounding box center [400, 322] width 33 height 15
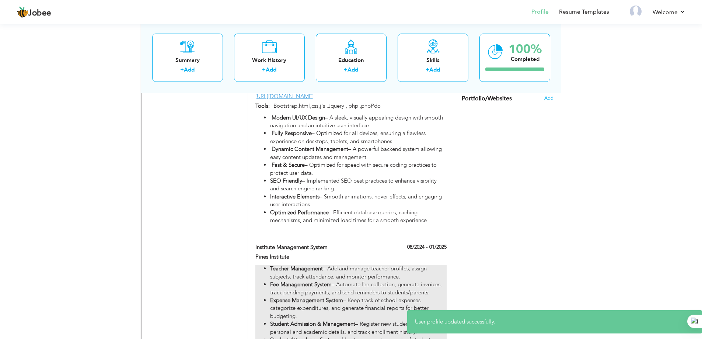
scroll to position [657, 0]
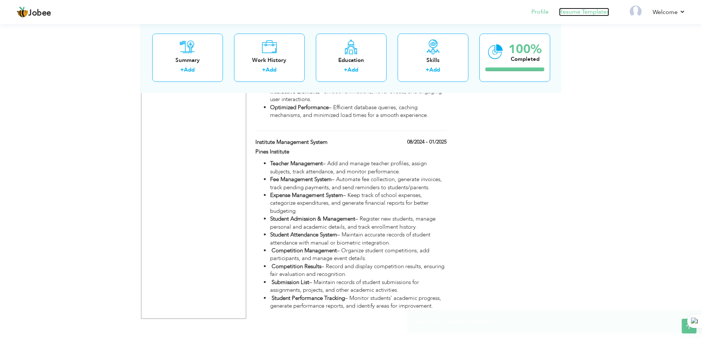
click at [590, 15] on link "Resume Templates" at bounding box center [584, 12] width 50 height 8
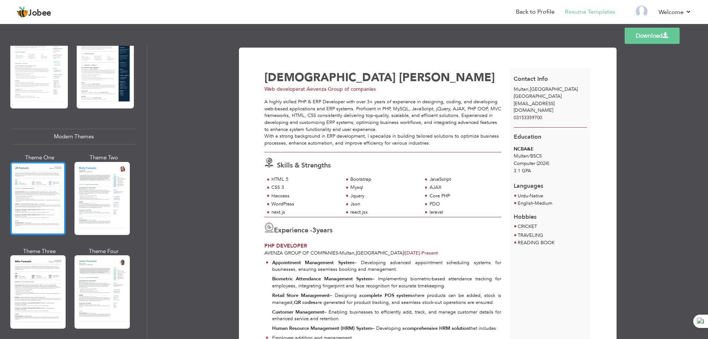
scroll to position [258, 0]
click at [39, 205] on div at bounding box center [37, 197] width 55 height 73
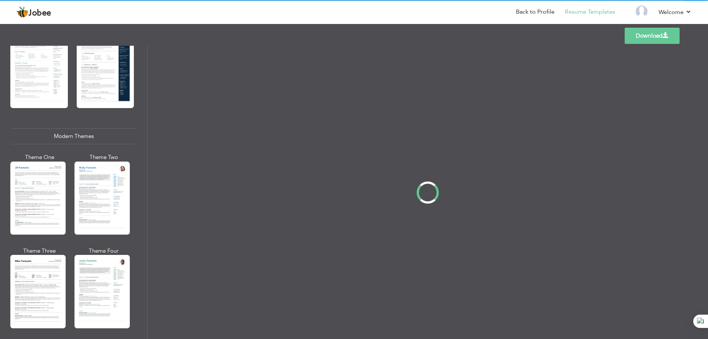
click at [47, 270] on div "Professional Themes Theme One Theme Two Theme Three Theme Four" at bounding box center [354, 192] width 708 height 293
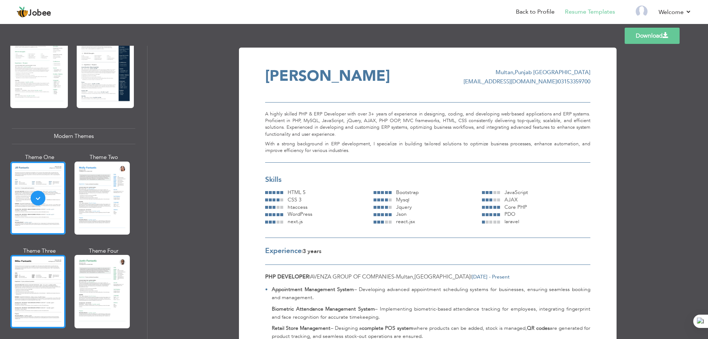
click at [17, 277] on div at bounding box center [37, 291] width 55 height 73
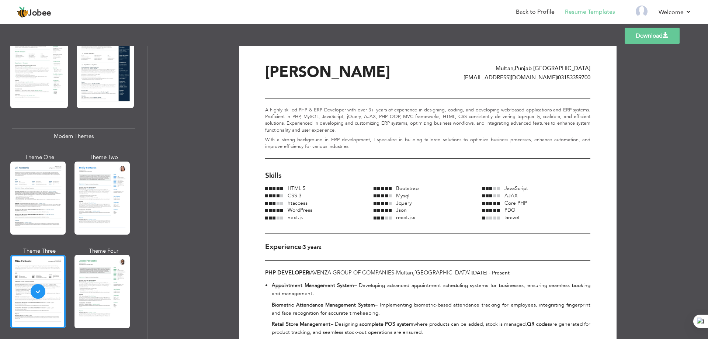
scroll to position [0, 0]
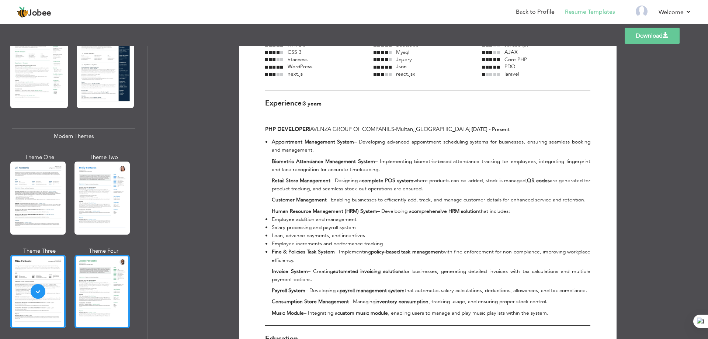
click at [98, 273] on div at bounding box center [101, 291] width 55 height 73
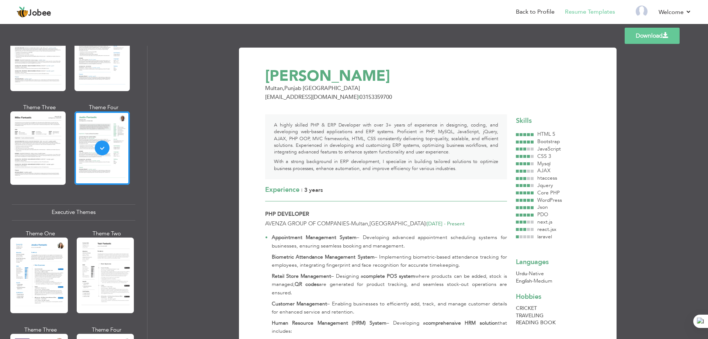
scroll to position [405, 0]
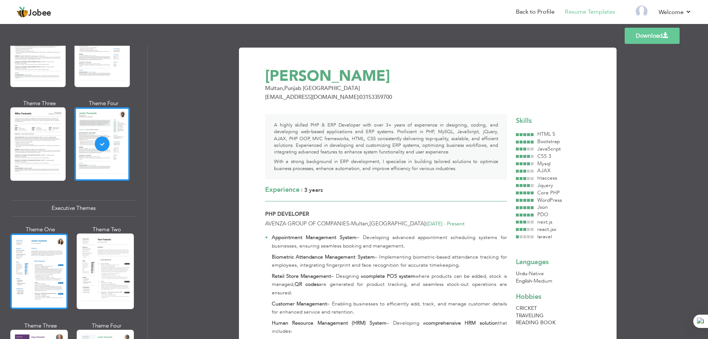
click at [49, 275] on div at bounding box center [38, 271] width 57 height 76
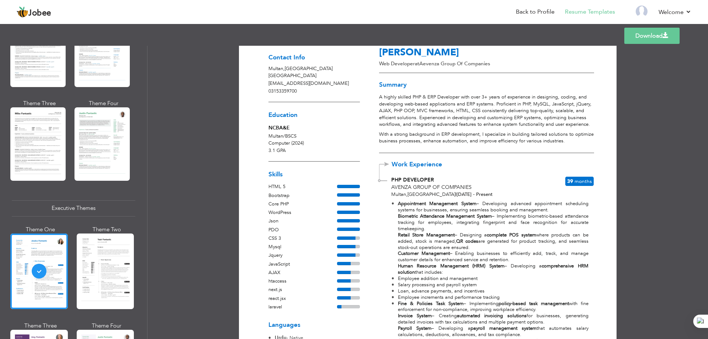
scroll to position [37, 0]
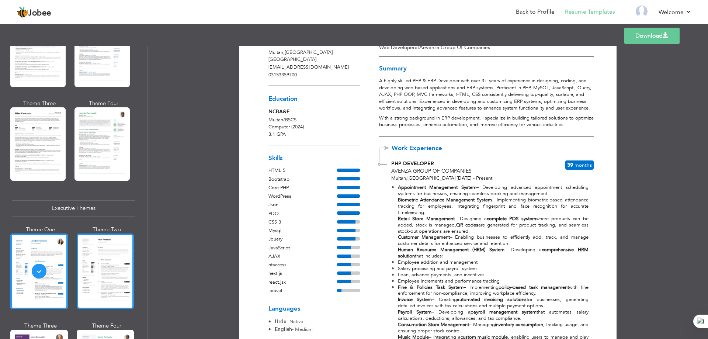
click at [114, 259] on div at bounding box center [105, 271] width 57 height 76
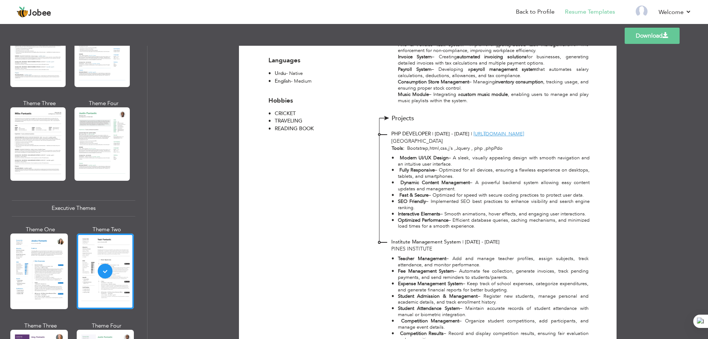
scroll to position [347, 0]
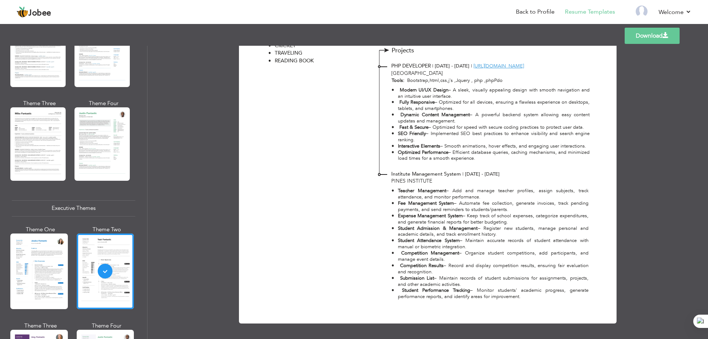
click at [521, 178] on div "Institute Management System | [DATE] - [DATE] | [GEOGRAPHIC_DATA]" at bounding box center [485, 177] width 193 height 14
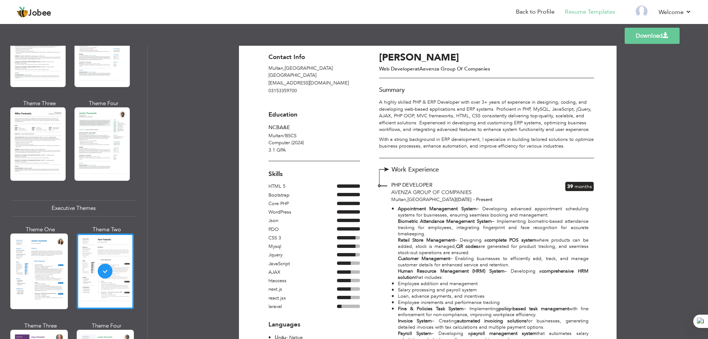
scroll to position [0, 0]
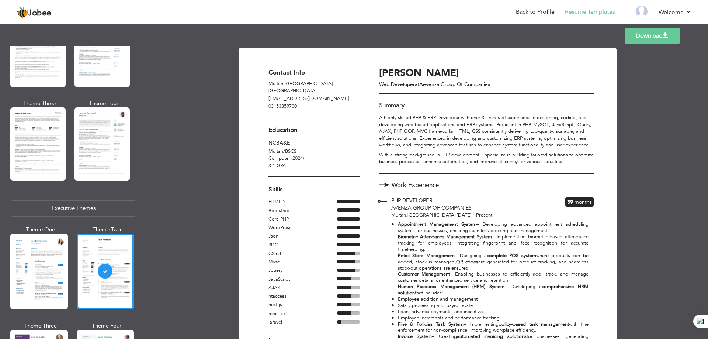
click at [645, 39] on link "Download" at bounding box center [651, 36] width 55 height 16
click at [435, 119] on p "A highly skilled PHP & ERP Developer with over 3+ years of experience in design…" at bounding box center [486, 131] width 214 height 34
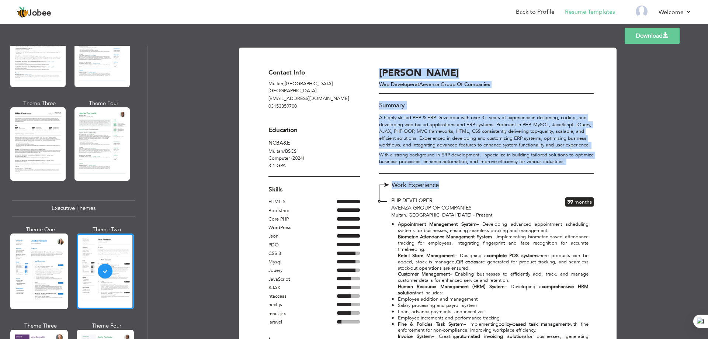
drag, startPoint x: 562, startPoint y: 200, endPoint x: 601, endPoint y: 205, distance: 38.6
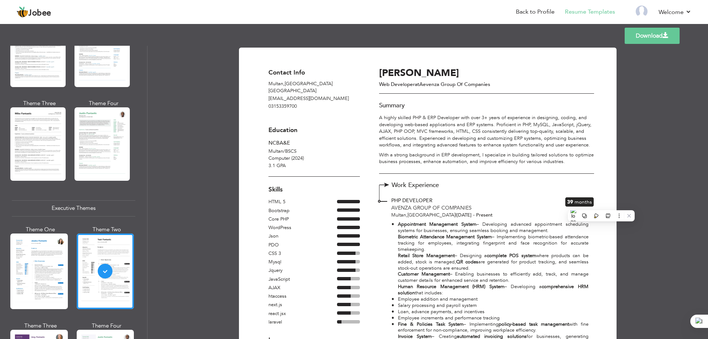
click at [547, 203] on div "PHP DEVELOPER Avenza Group Of Companies [GEOGRAPHIC_DATA] , [GEOGRAPHIC_DATA] |…" at bounding box center [469, 208] width 161 height 22
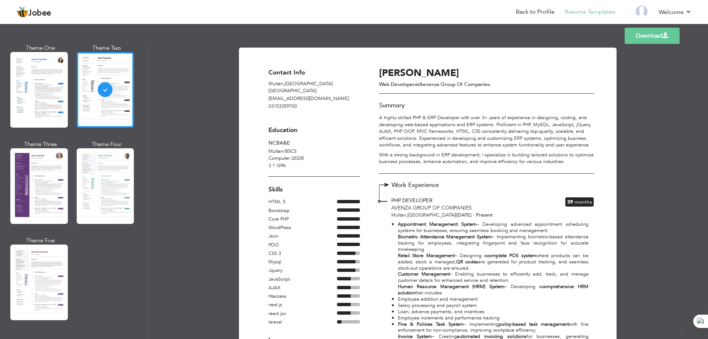
scroll to position [590, 0]
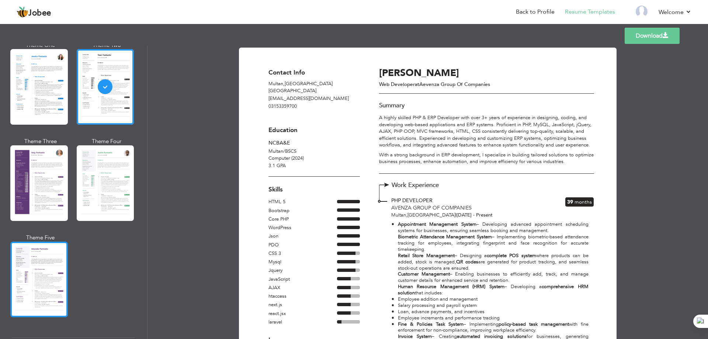
click at [45, 256] on div at bounding box center [38, 279] width 57 height 76
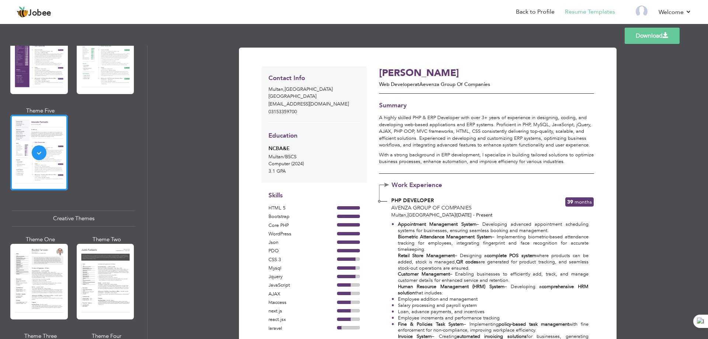
scroll to position [737, 0]
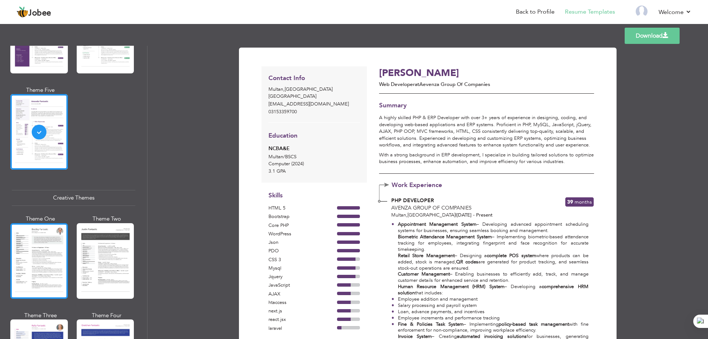
click at [30, 249] on div at bounding box center [38, 261] width 57 height 76
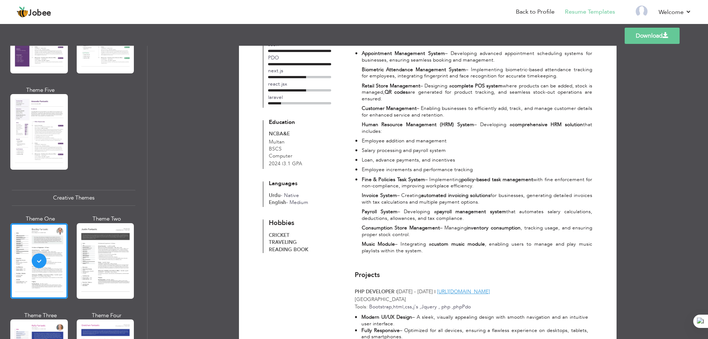
scroll to position [0, 0]
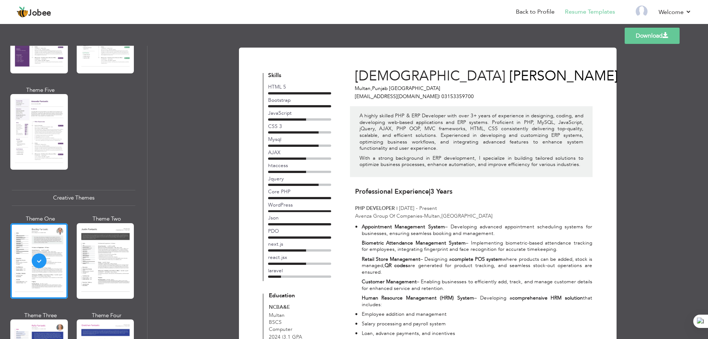
click at [537, 169] on div "A highly skilled PHP & ERP Developer with over 3+ years of experience in design…" at bounding box center [471, 141] width 242 height 71
click at [493, 140] on p "A highly skilled PHP & ERP Developer with over 3+ years of experience in design…" at bounding box center [471, 131] width 224 height 39
click at [585, 14] on link "Resume Templates" at bounding box center [590, 12] width 50 height 8
click at [573, 13] on link "Resume Templates" at bounding box center [590, 12] width 50 height 8
click at [512, 14] on li "Back to Profile" at bounding box center [529, 13] width 49 height 20
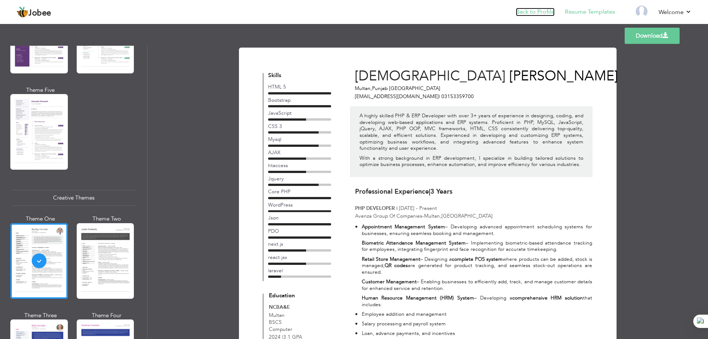
click at [537, 10] on link "Back to Profile" at bounding box center [535, 12] width 39 height 8
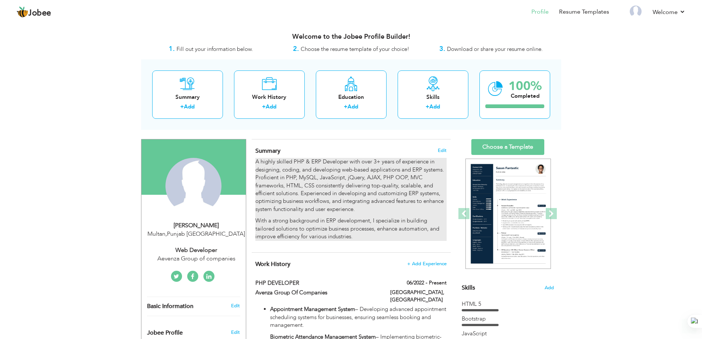
click at [346, 194] on p "A highly skilled PHP & ERP Developer with over 3+ years of experience in design…" at bounding box center [350, 185] width 191 height 55
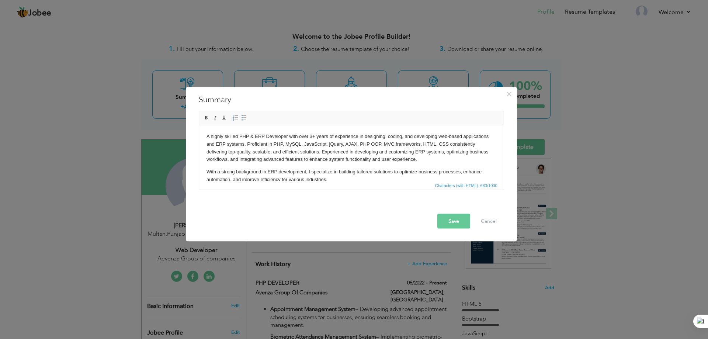
click at [338, 177] on p "With a strong background in ERP development, I specialize in building tailored …" at bounding box center [351, 175] width 290 height 15
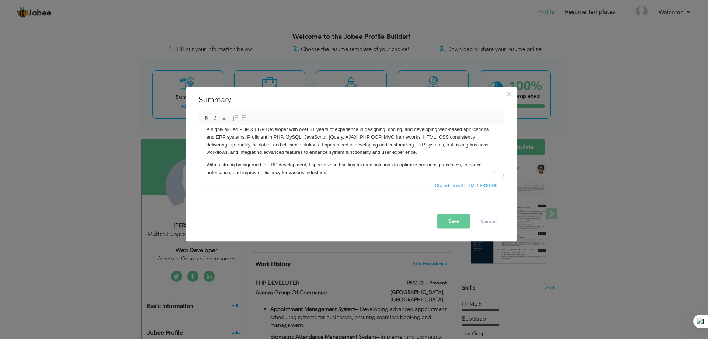
scroll to position [10, 0]
click at [361, 171] on p "With a strong background in ERP development, I specialize in building tailored …" at bounding box center [351, 164] width 290 height 15
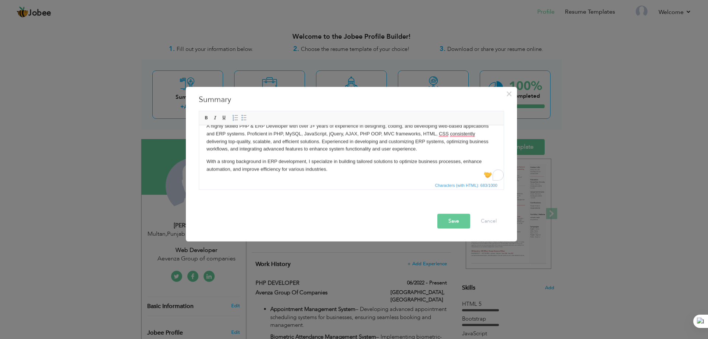
click at [331, 143] on p "A highly skilled PHP & ERP Developer with over 3+ years of experience in design…" at bounding box center [351, 137] width 290 height 31
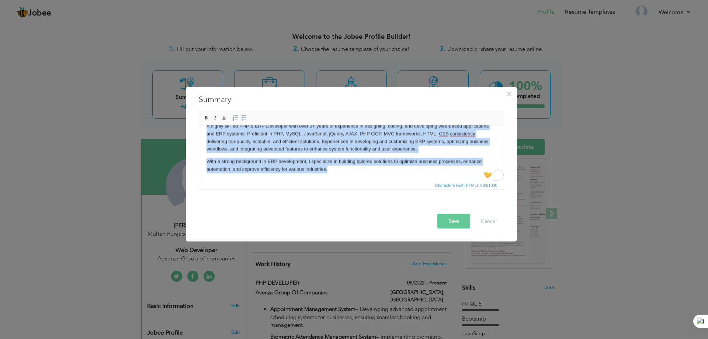
copy body "A highly skilled PHP & ERP Developer with over 3+ years of experience in design…"
